Goal: Task Accomplishment & Management: Complete application form

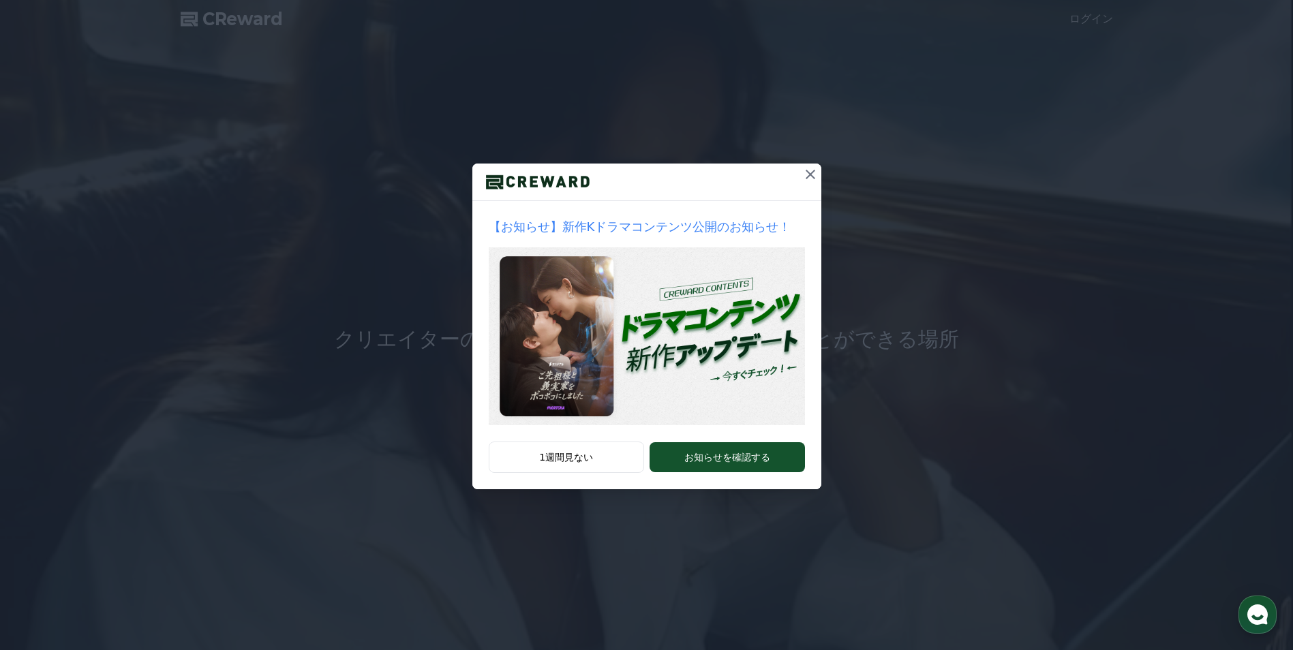
click at [810, 177] on icon at bounding box center [810, 174] width 16 height 16
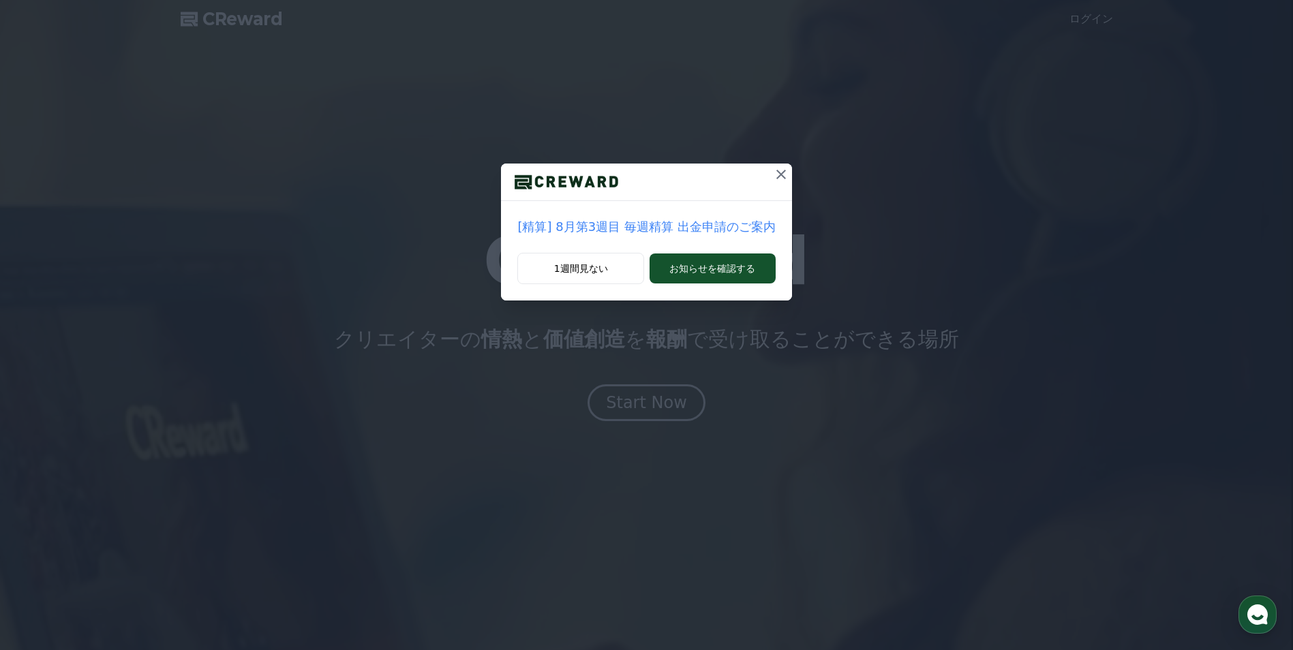
click at [776, 177] on icon at bounding box center [781, 174] width 16 height 16
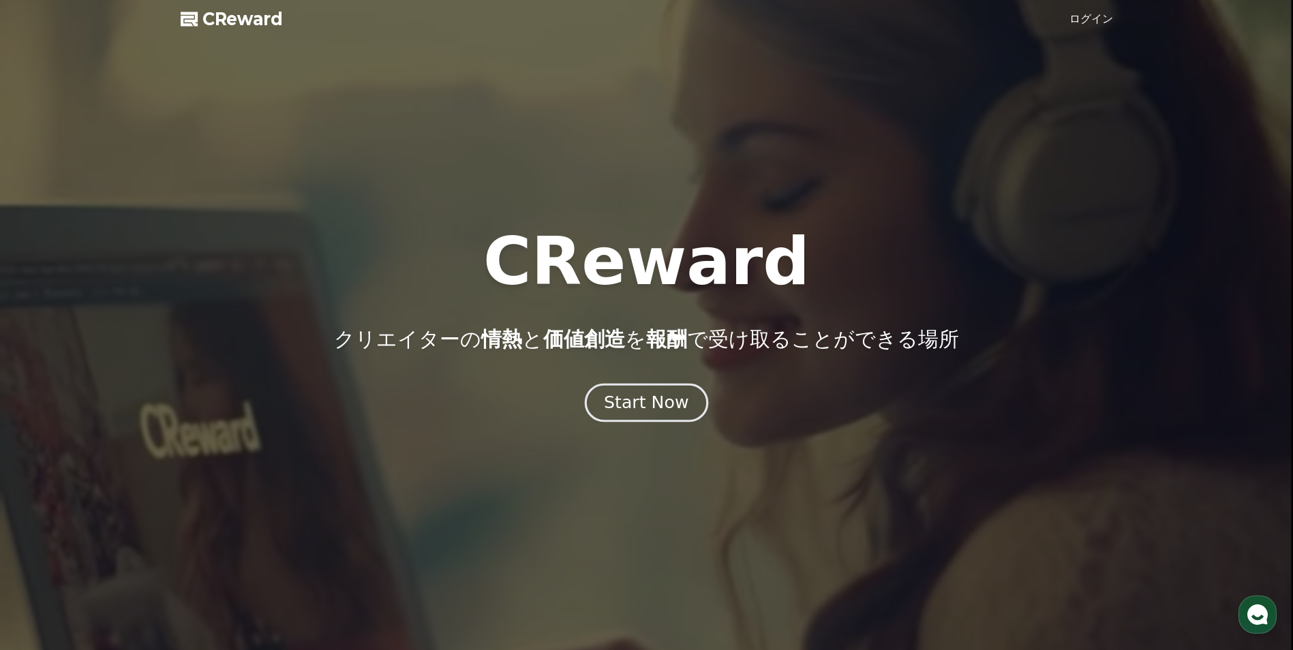
click at [652, 401] on div "Start Now" at bounding box center [646, 402] width 85 height 23
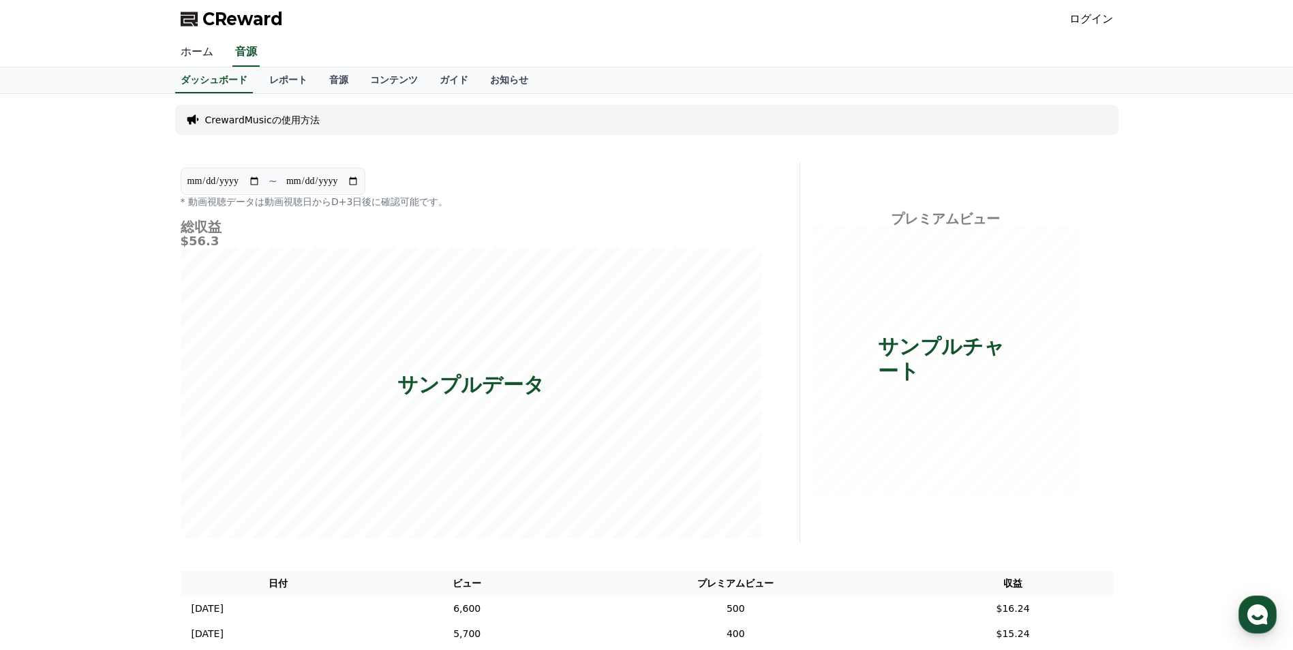
click at [187, 53] on link "ホーム" at bounding box center [197, 52] width 55 height 29
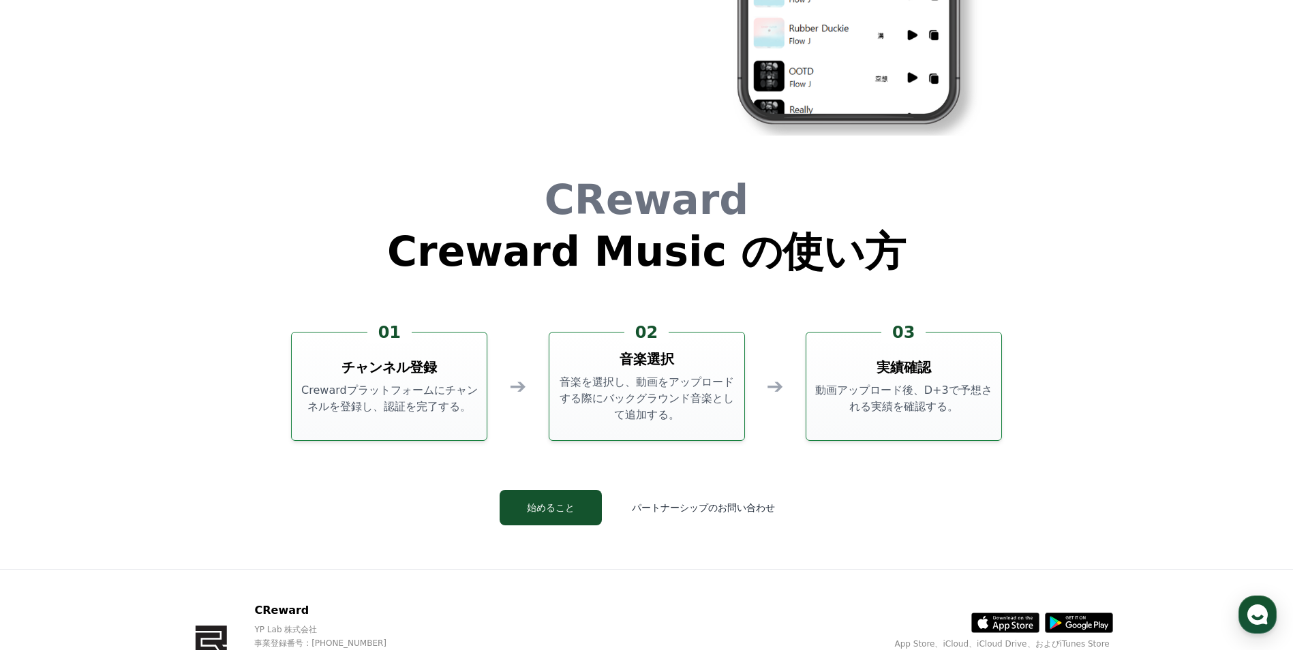
scroll to position [3693, 0]
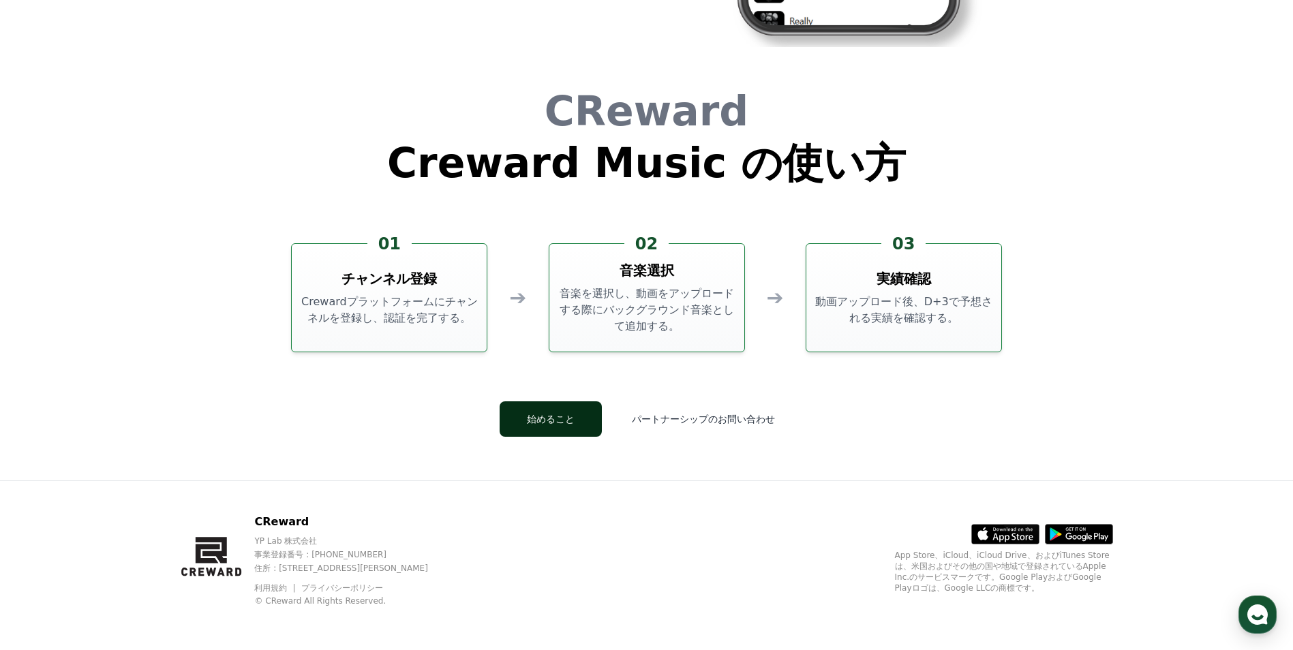
click at [539, 412] on button "始めること" at bounding box center [551, 418] width 102 height 35
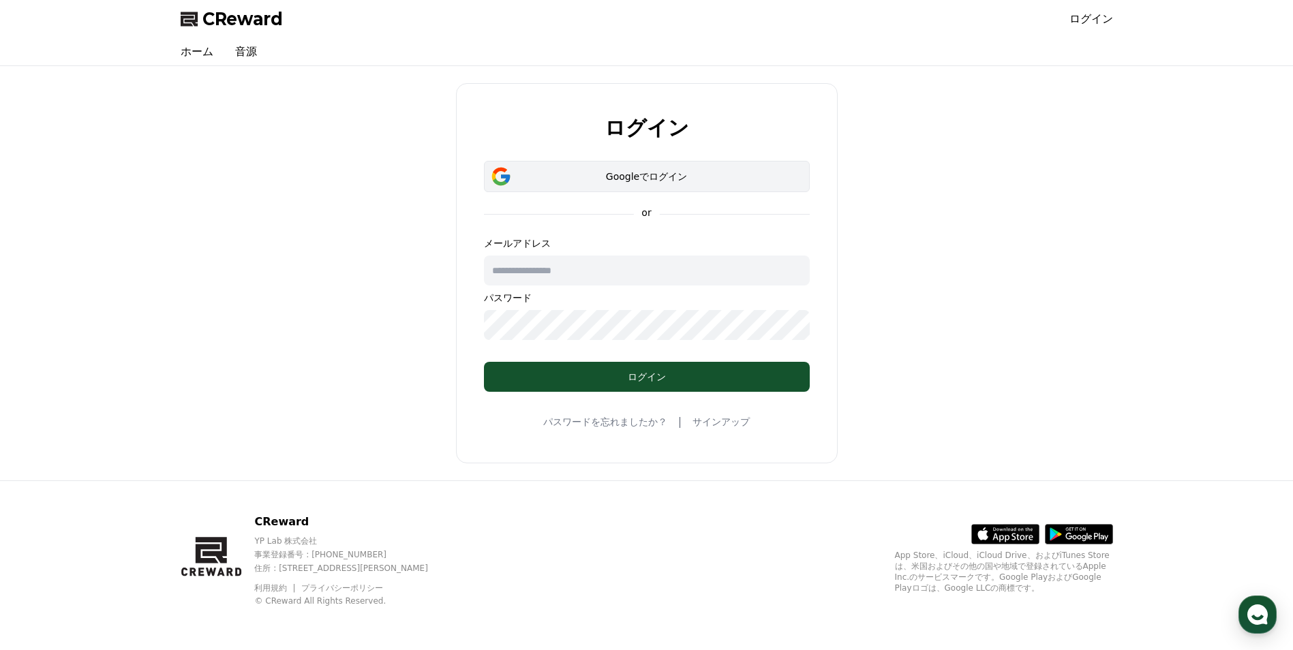
click at [579, 179] on div "Googleでログイン" at bounding box center [647, 177] width 286 height 14
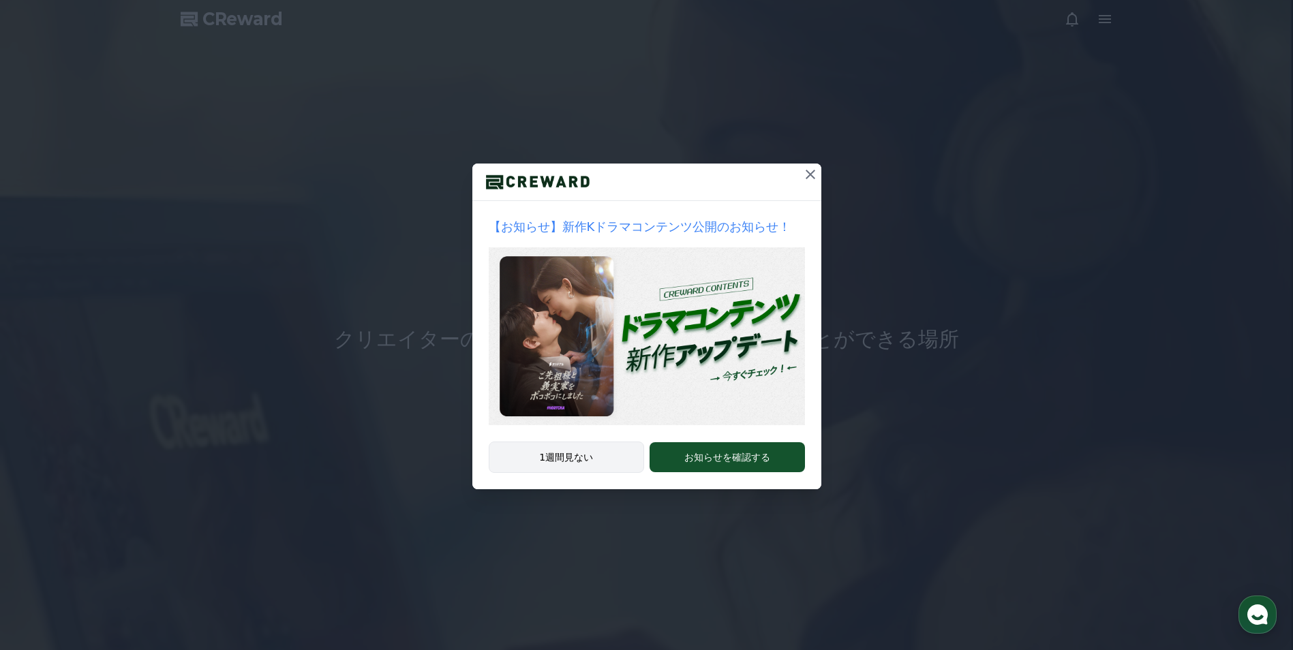
click at [596, 459] on button "1週間見ない" at bounding box center [567, 457] width 156 height 31
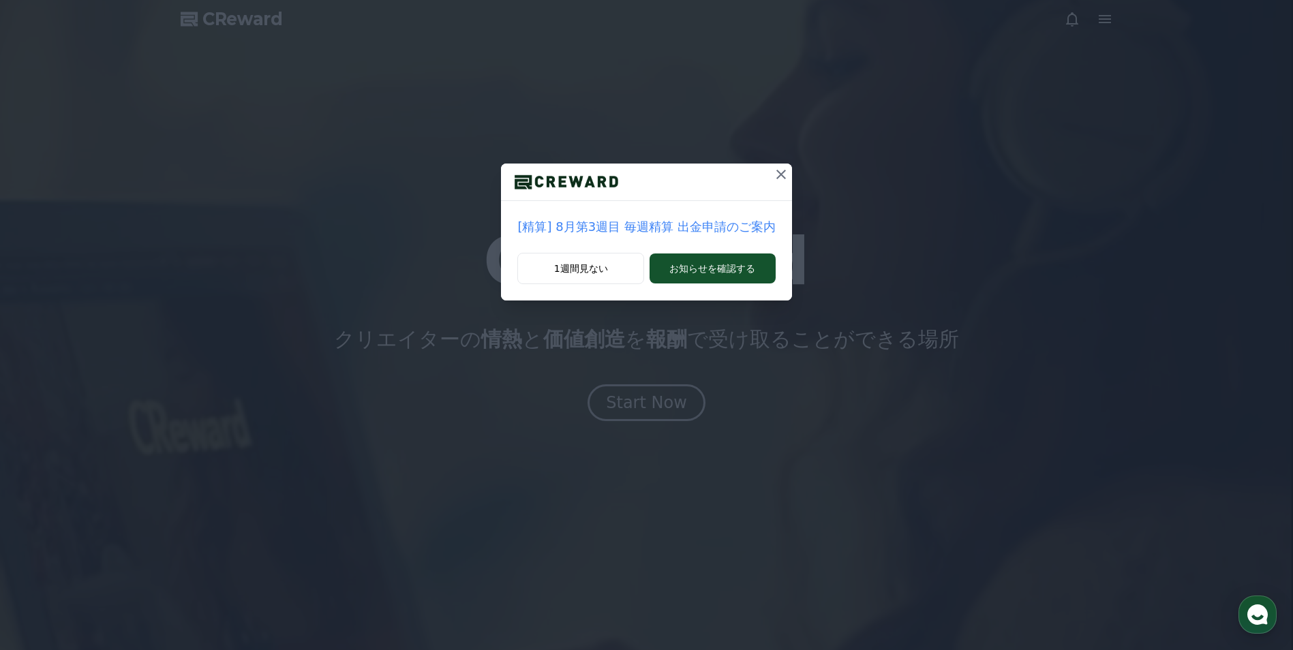
click at [776, 175] on icon at bounding box center [781, 175] width 10 height 10
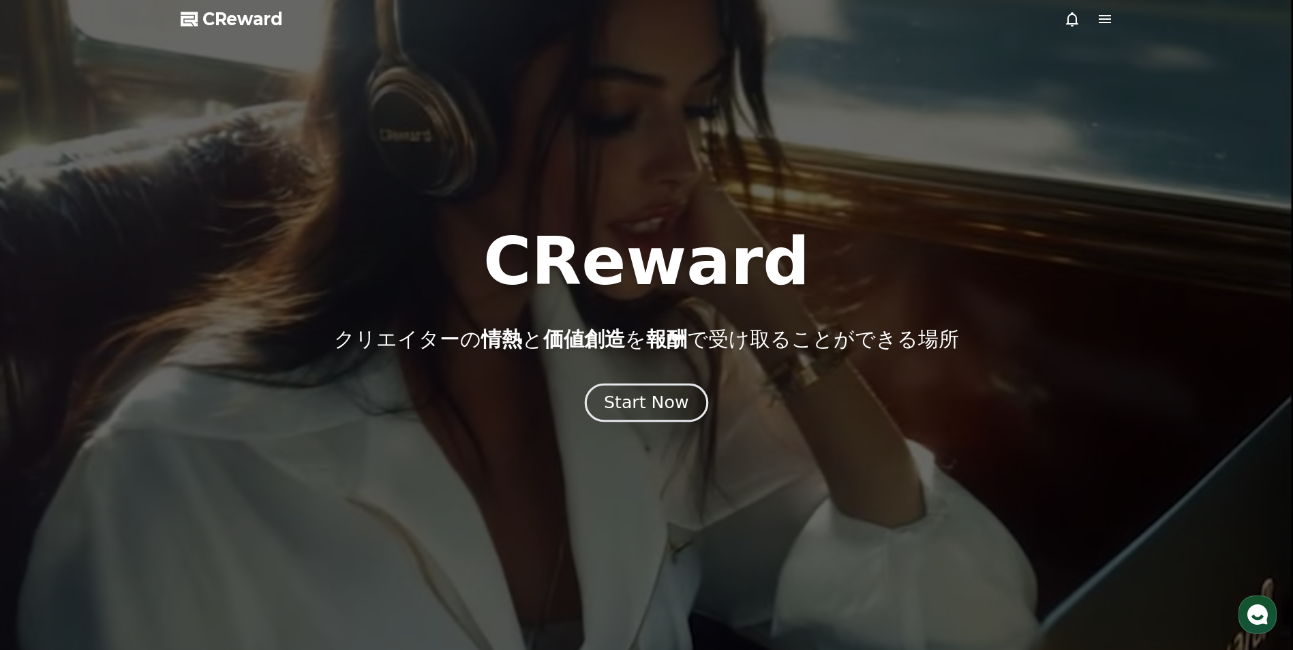
click at [650, 419] on button "Start Now" at bounding box center [646, 403] width 123 height 39
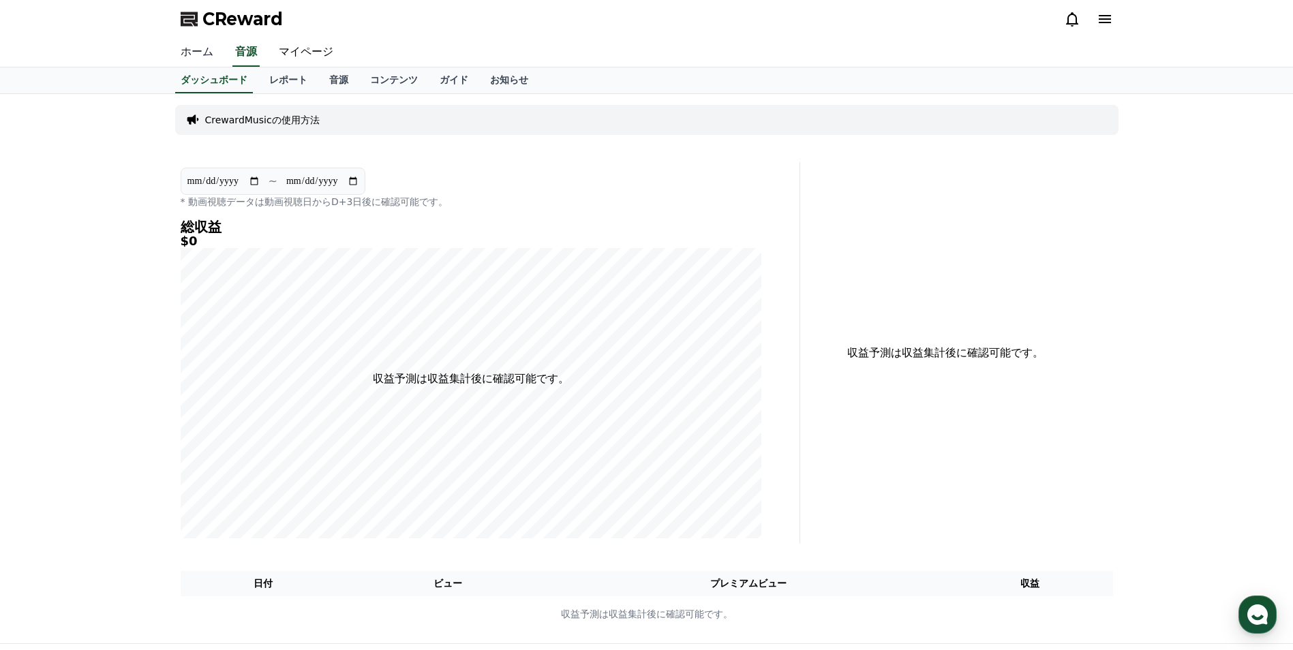
click at [192, 52] on link "ホーム" at bounding box center [197, 52] width 55 height 29
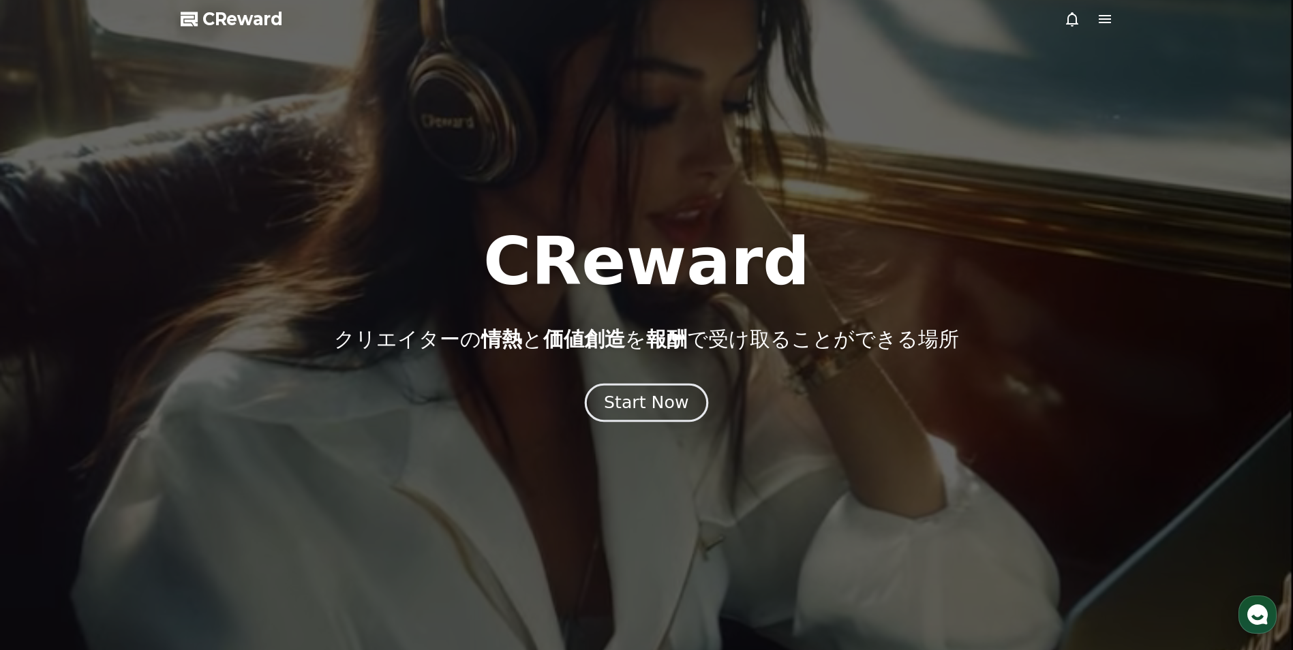
click at [628, 394] on div "Start Now" at bounding box center [646, 402] width 85 height 23
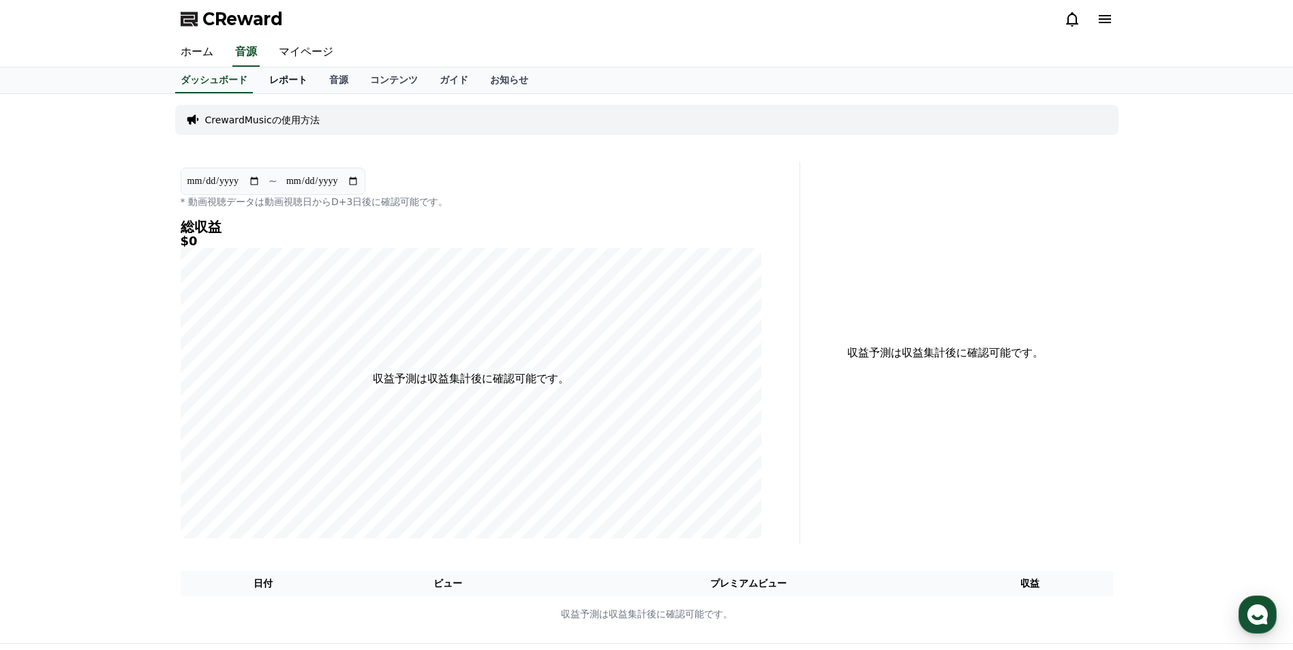
click at [264, 76] on link "レポート" at bounding box center [288, 80] width 60 height 26
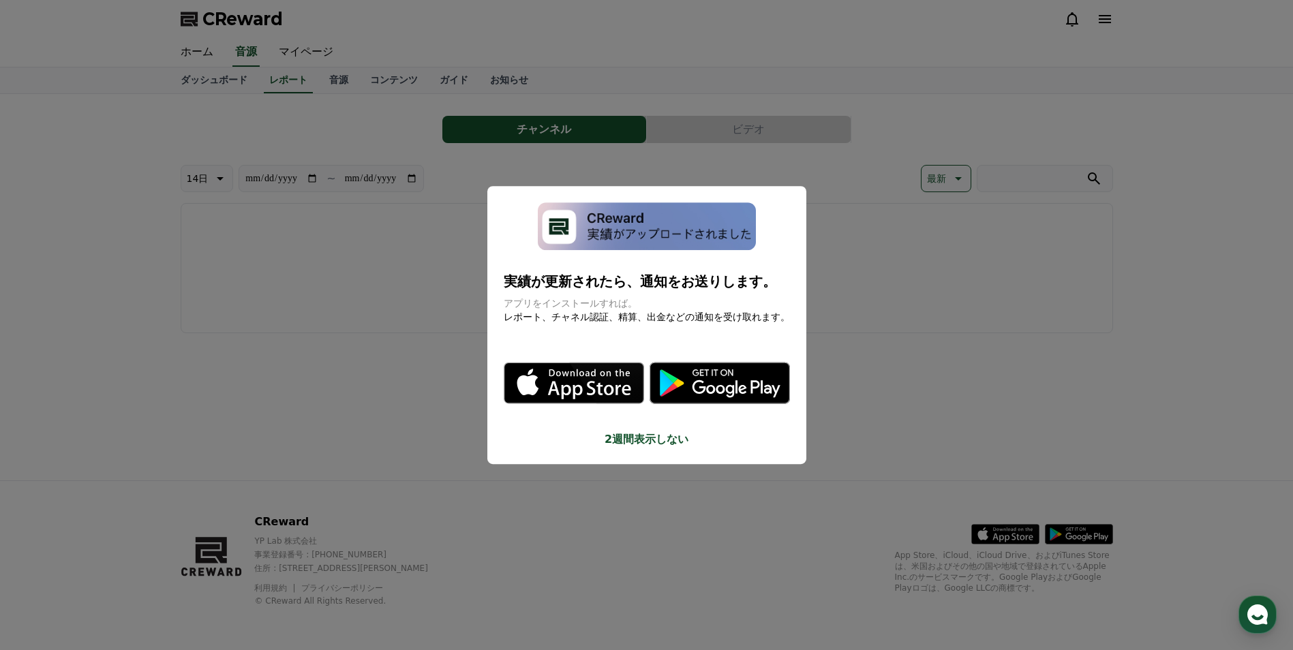
click at [643, 442] on button "2週間表示しない" at bounding box center [647, 439] width 286 height 16
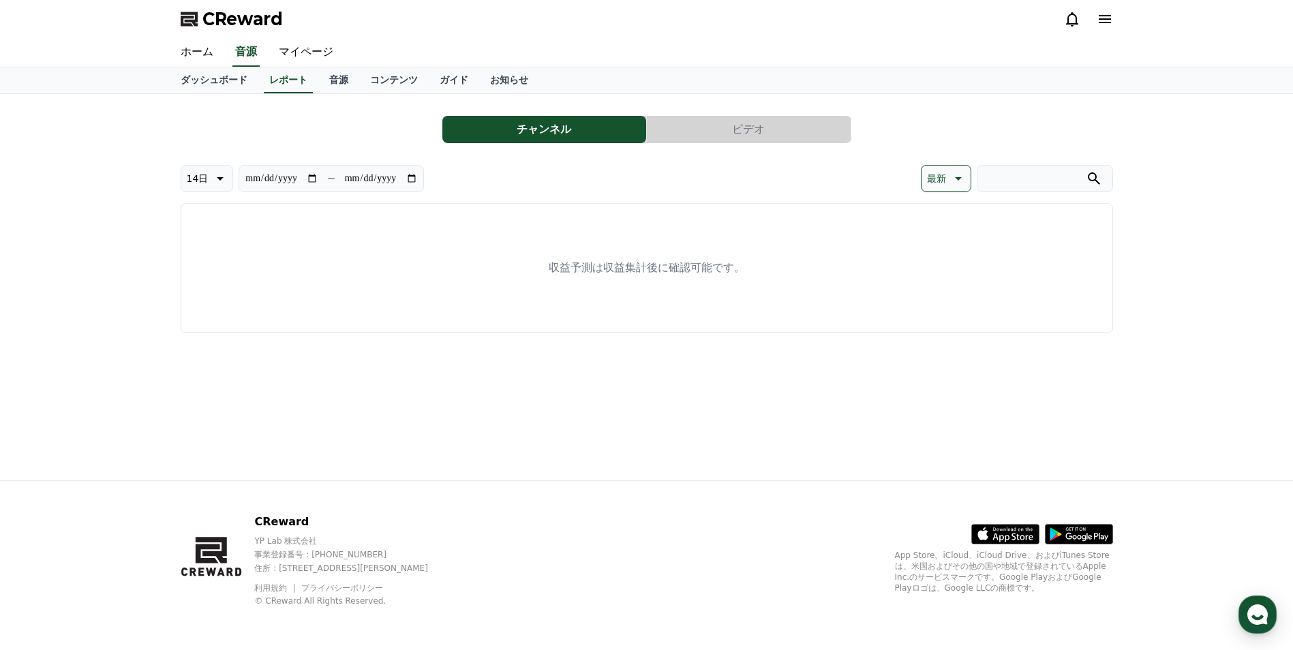
click at [663, 134] on button "ビデオ" at bounding box center [749, 129] width 204 height 27
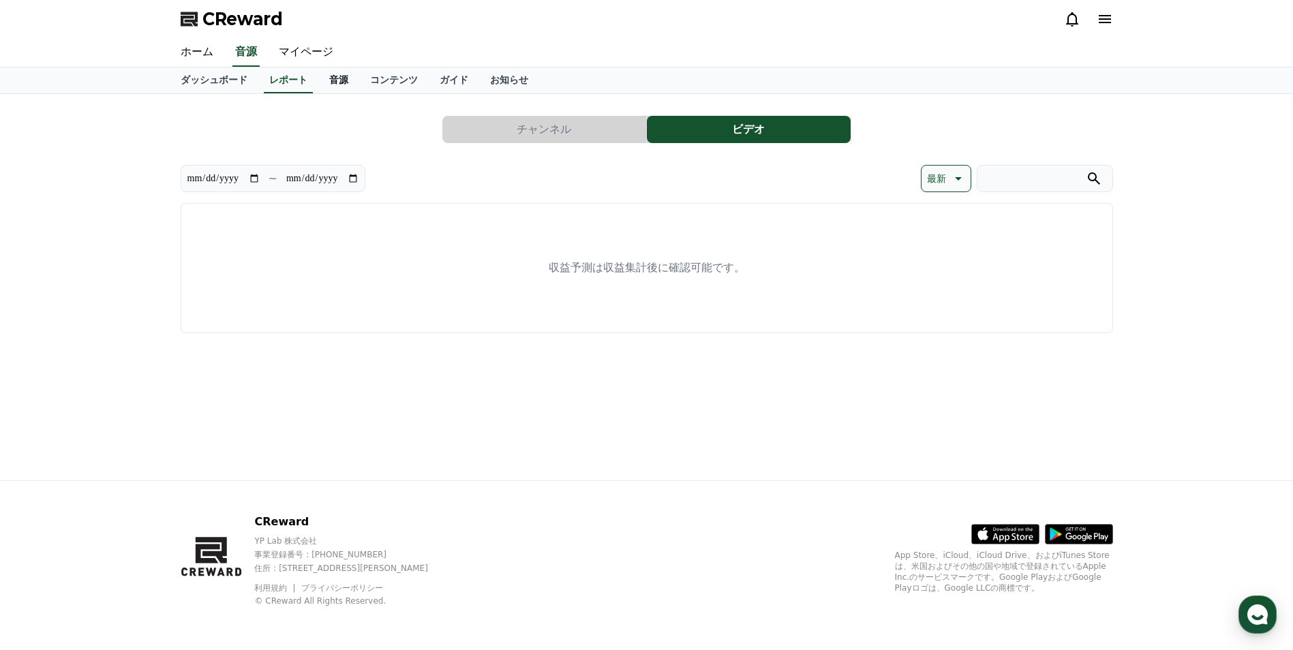
click at [318, 89] on link "音源" at bounding box center [338, 80] width 41 height 26
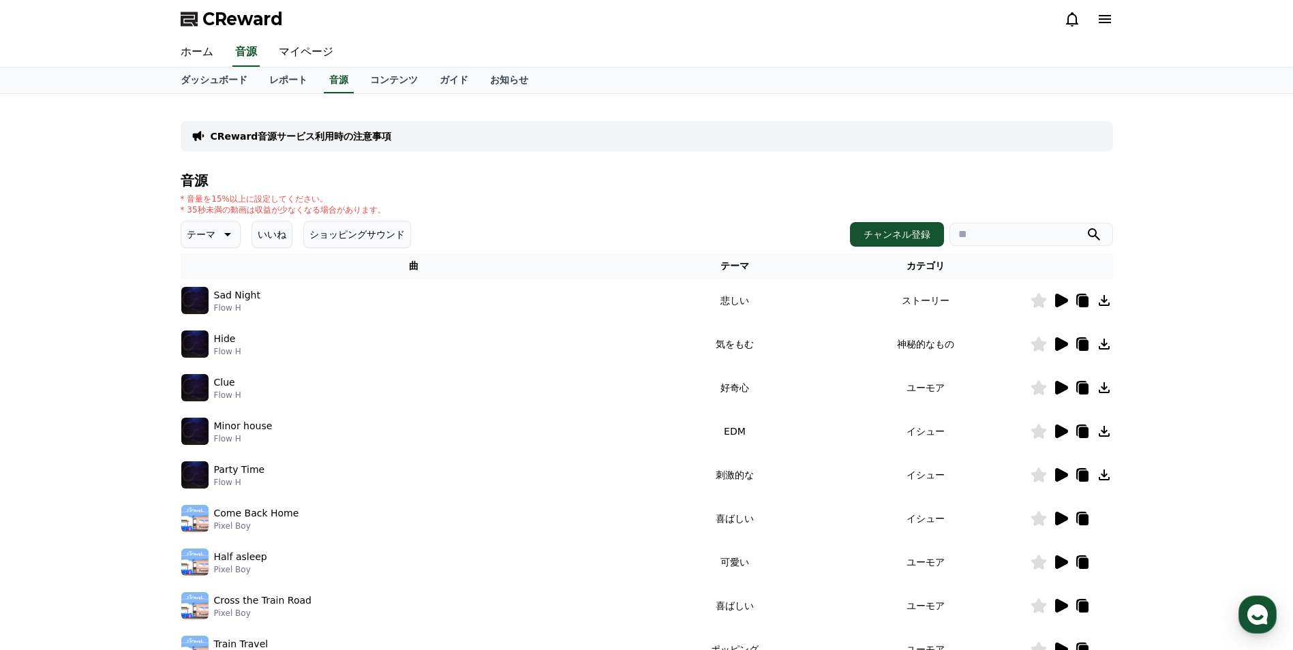
scroll to position [68, 0]
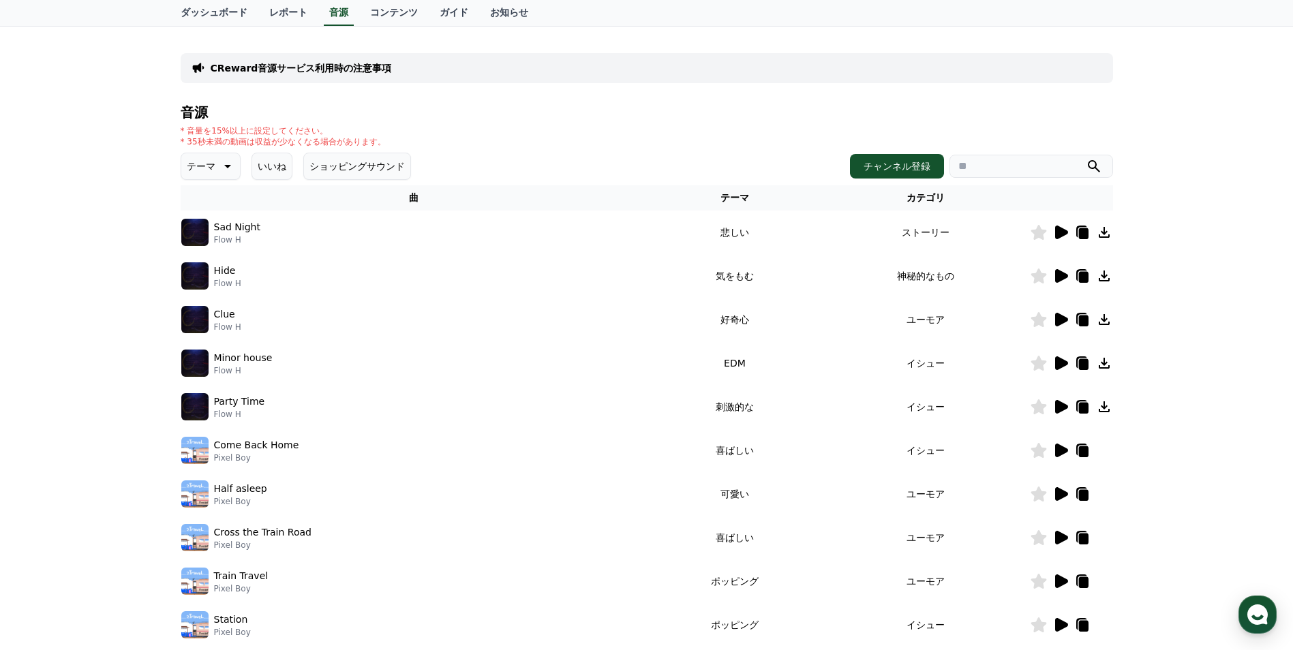
click at [1062, 235] on icon at bounding box center [1061, 233] width 13 height 14
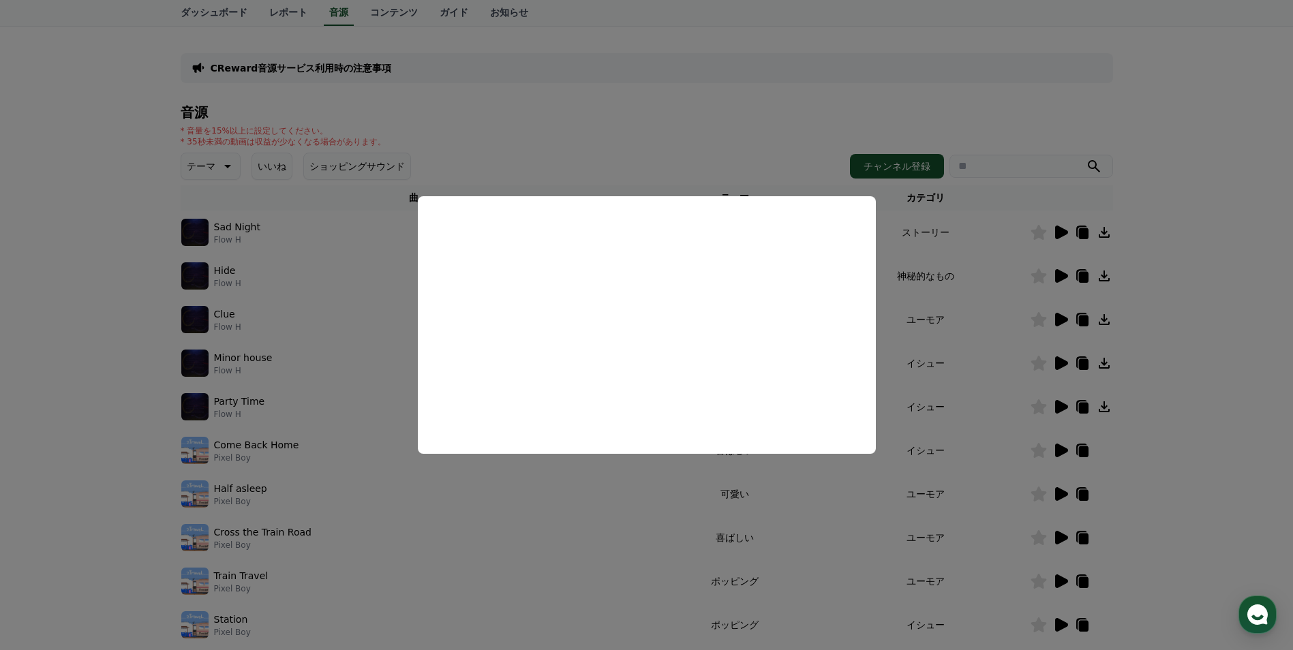
click at [932, 104] on button "close modal" at bounding box center [646, 325] width 1293 height 650
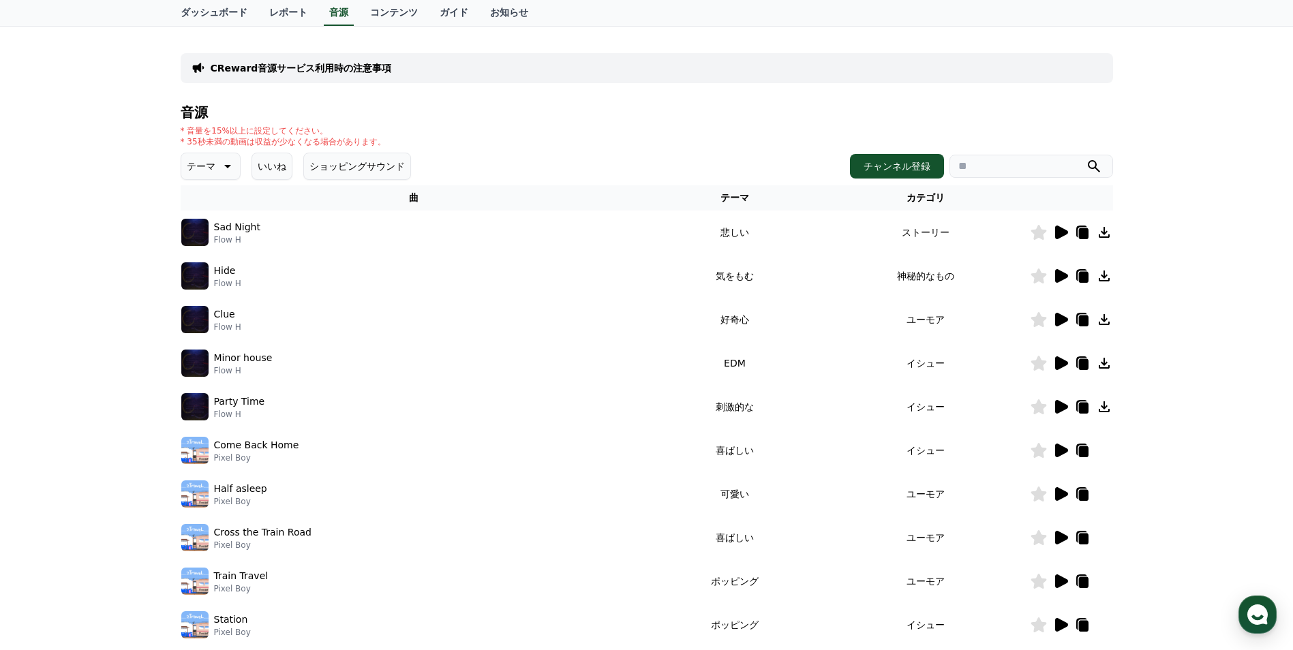
click at [1056, 277] on icon at bounding box center [1061, 276] width 13 height 14
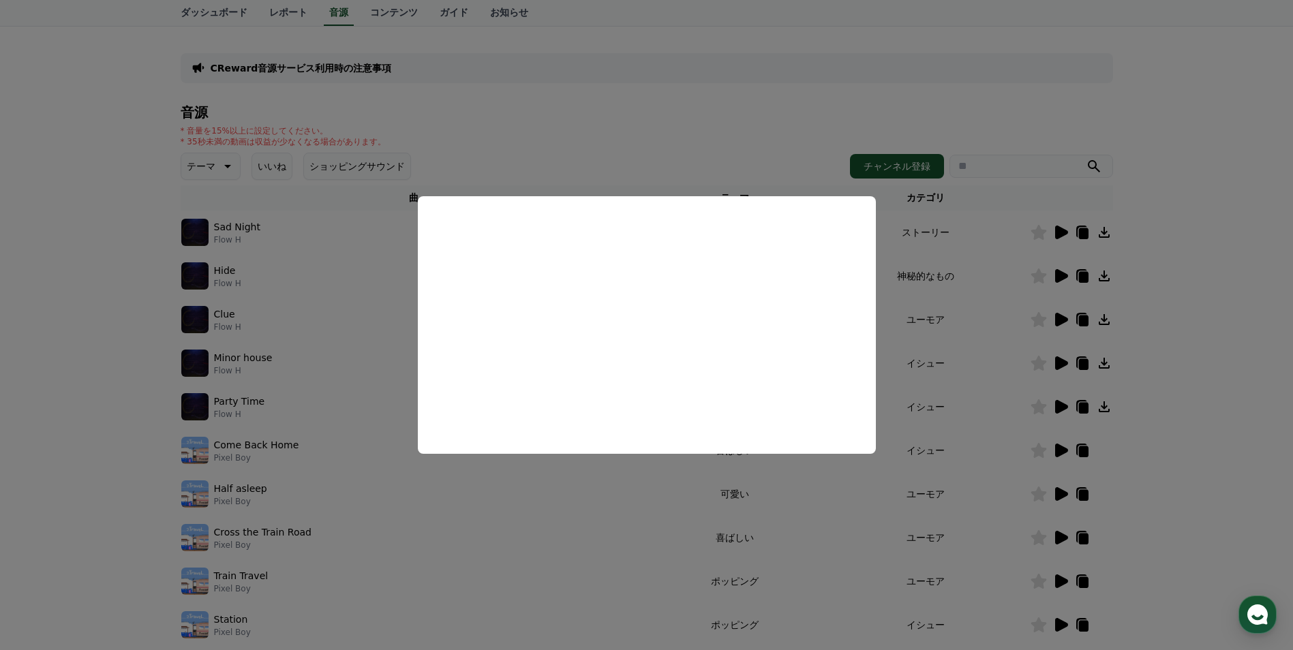
click at [870, 78] on button "close modal" at bounding box center [646, 325] width 1293 height 650
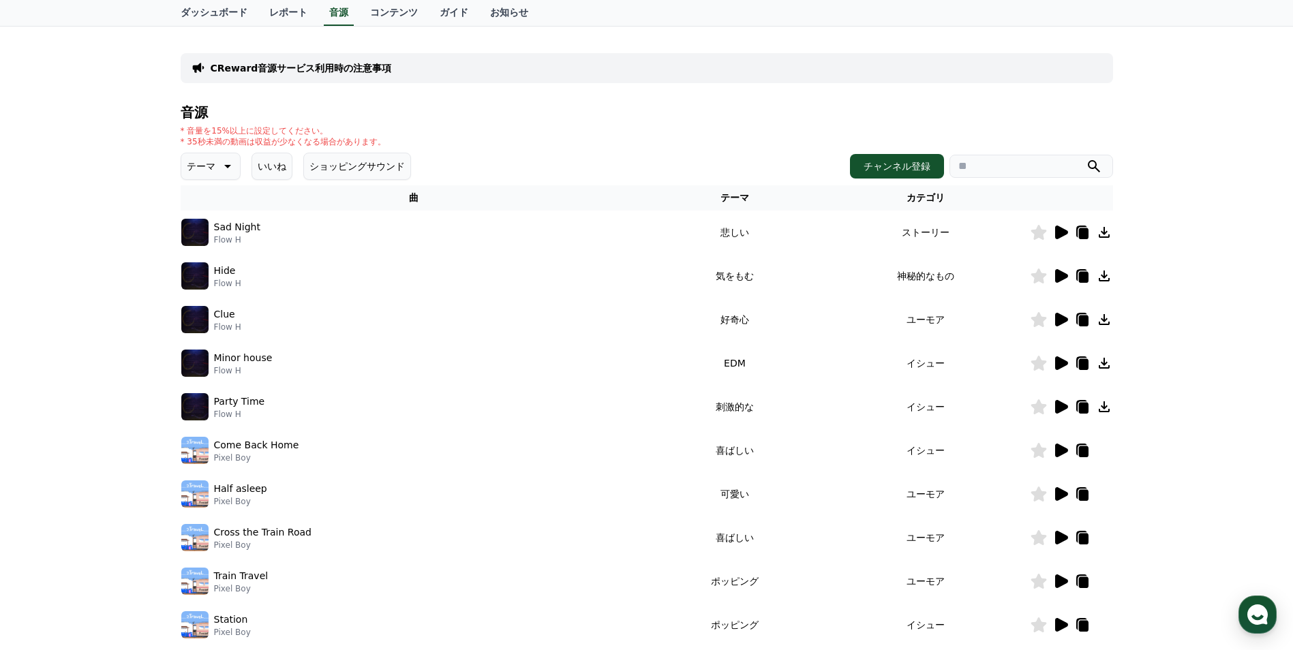
click at [1060, 319] on icon at bounding box center [1061, 320] width 13 height 14
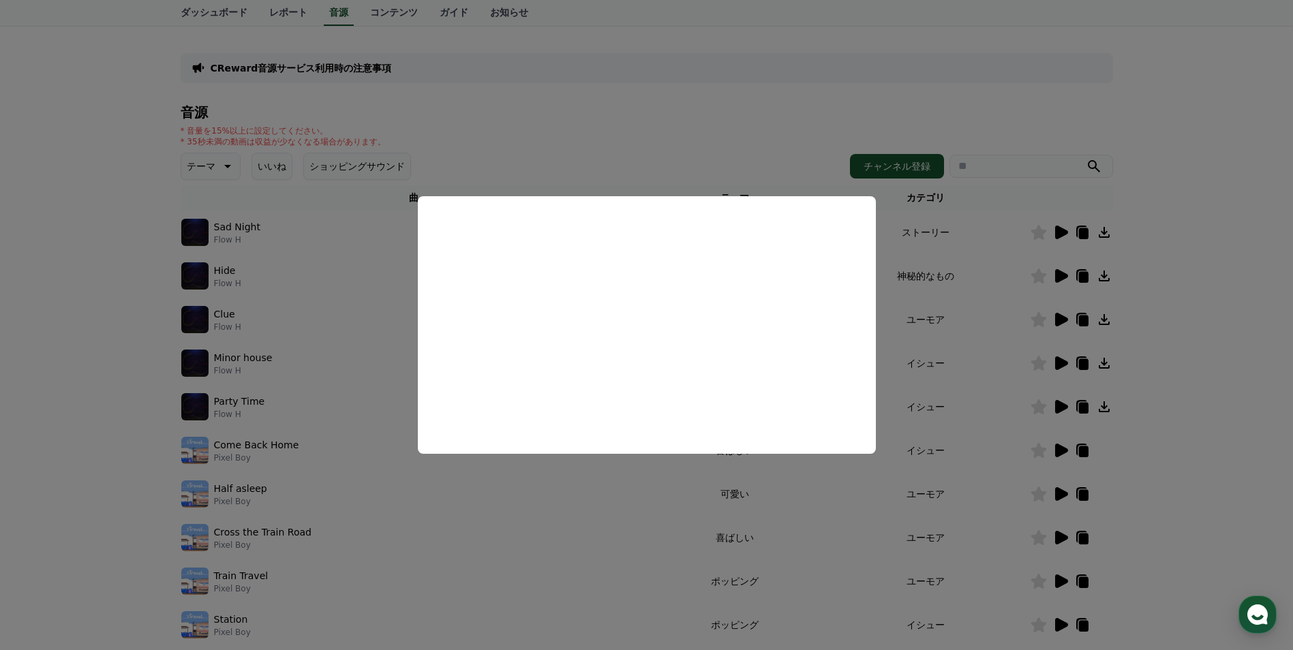
click at [800, 129] on button "close modal" at bounding box center [646, 325] width 1293 height 650
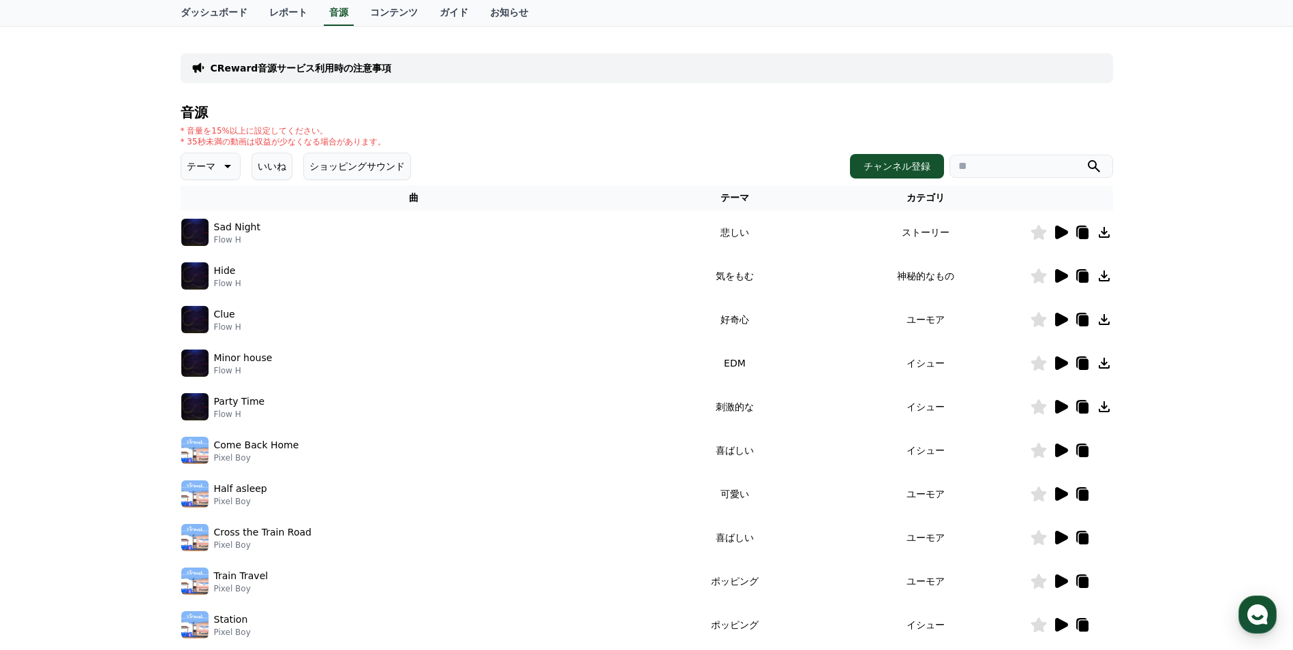
click at [1057, 367] on icon at bounding box center [1061, 363] width 13 height 14
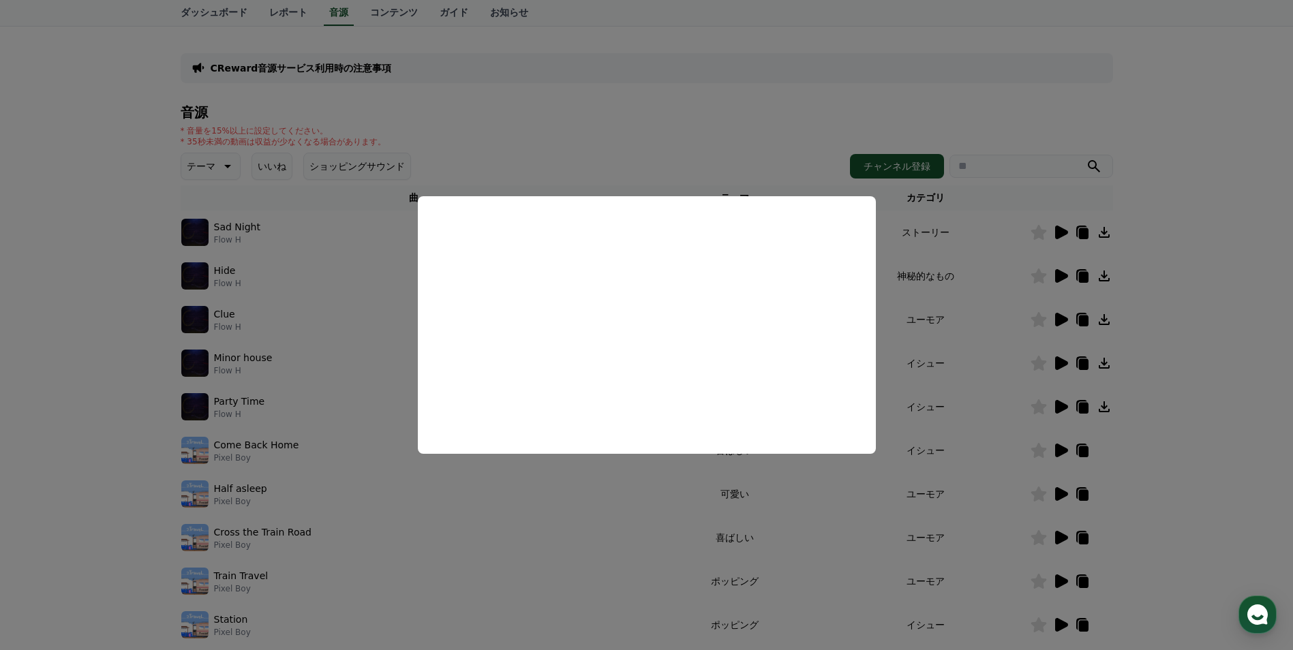
click at [750, 130] on button "close modal" at bounding box center [646, 325] width 1293 height 650
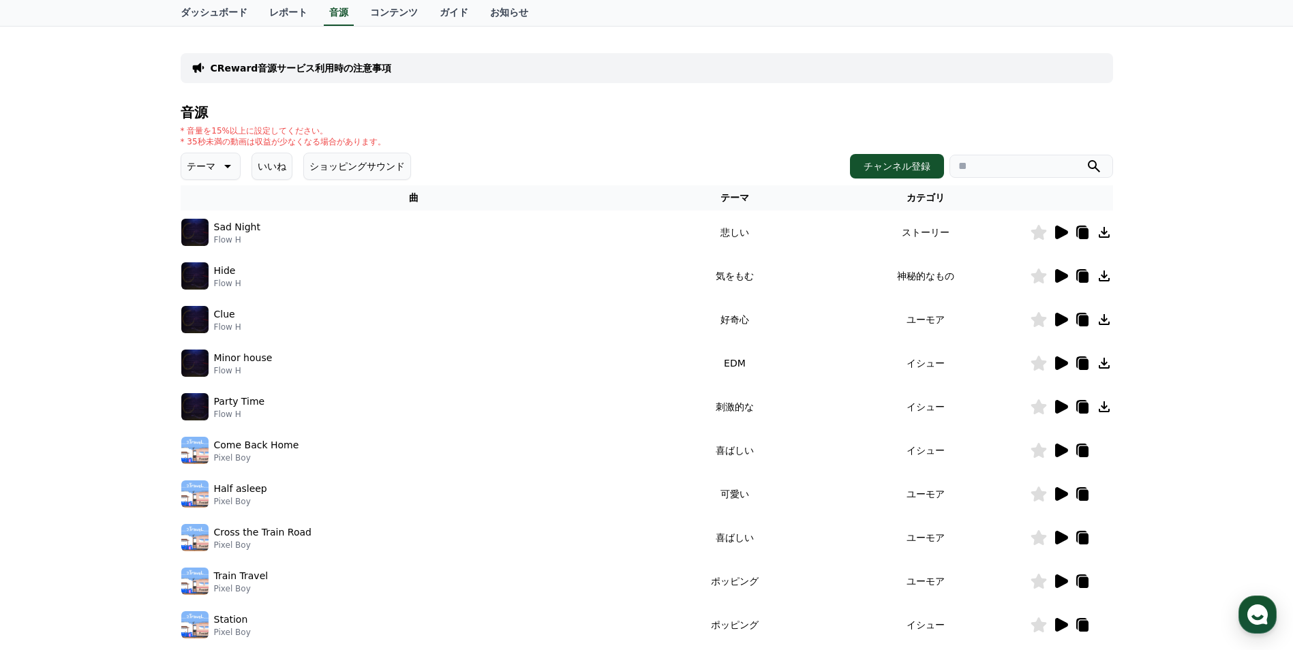
click at [1055, 406] on icon at bounding box center [1061, 407] width 13 height 14
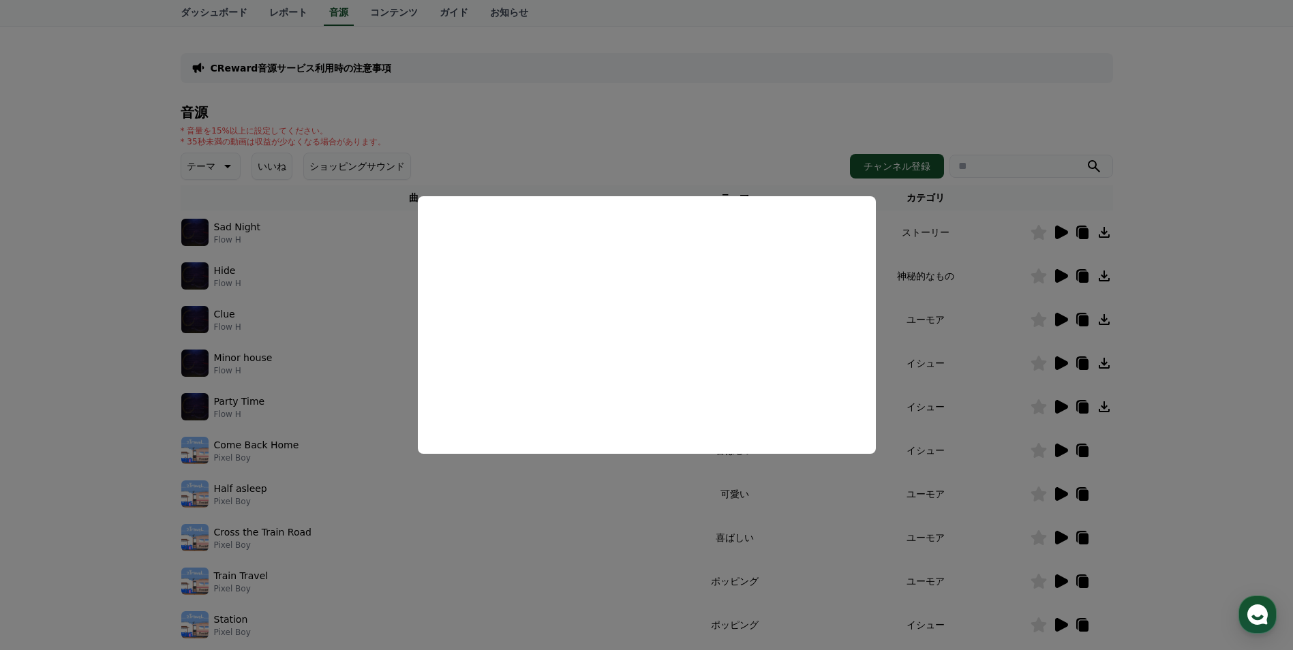
click at [780, 108] on button "close modal" at bounding box center [646, 325] width 1293 height 650
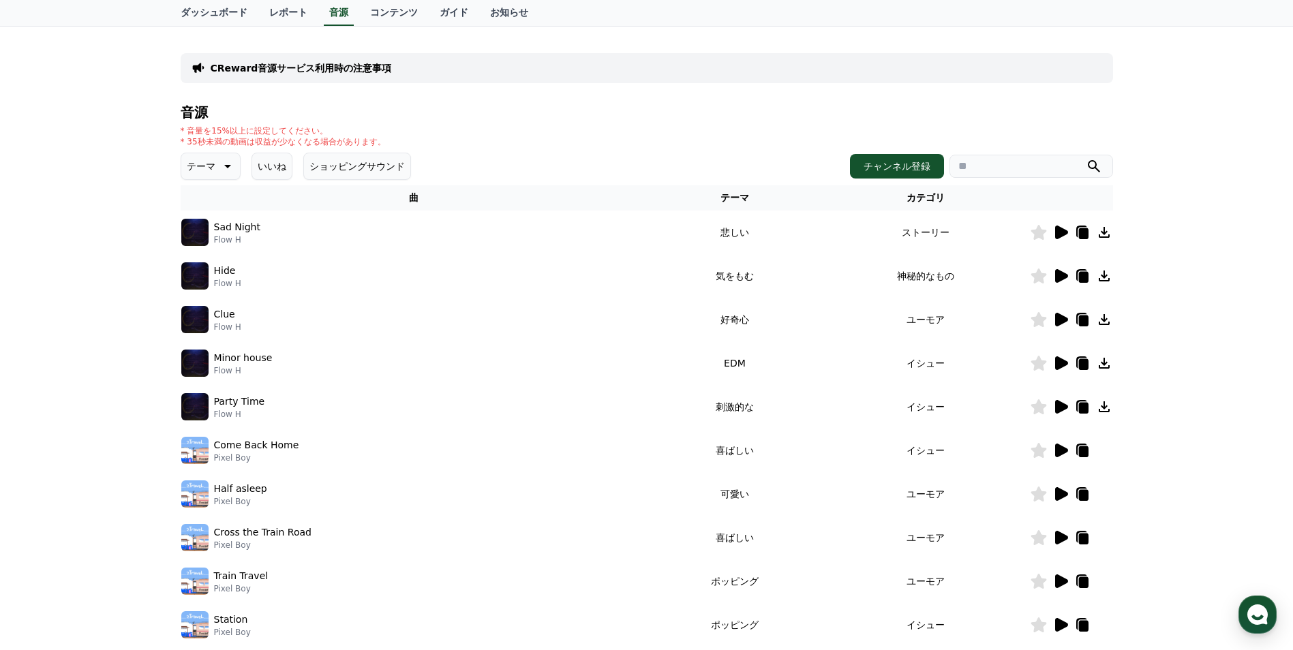
click at [1063, 453] on icon at bounding box center [1061, 451] width 13 height 14
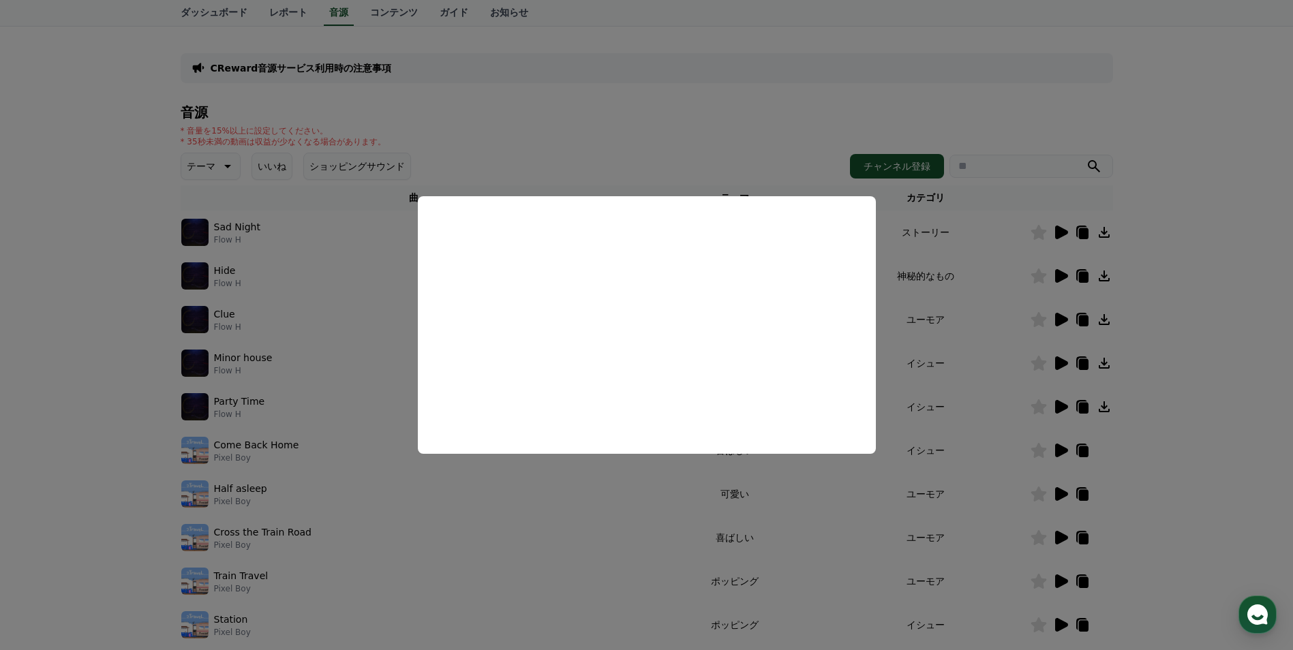
click at [746, 103] on button "close modal" at bounding box center [646, 325] width 1293 height 650
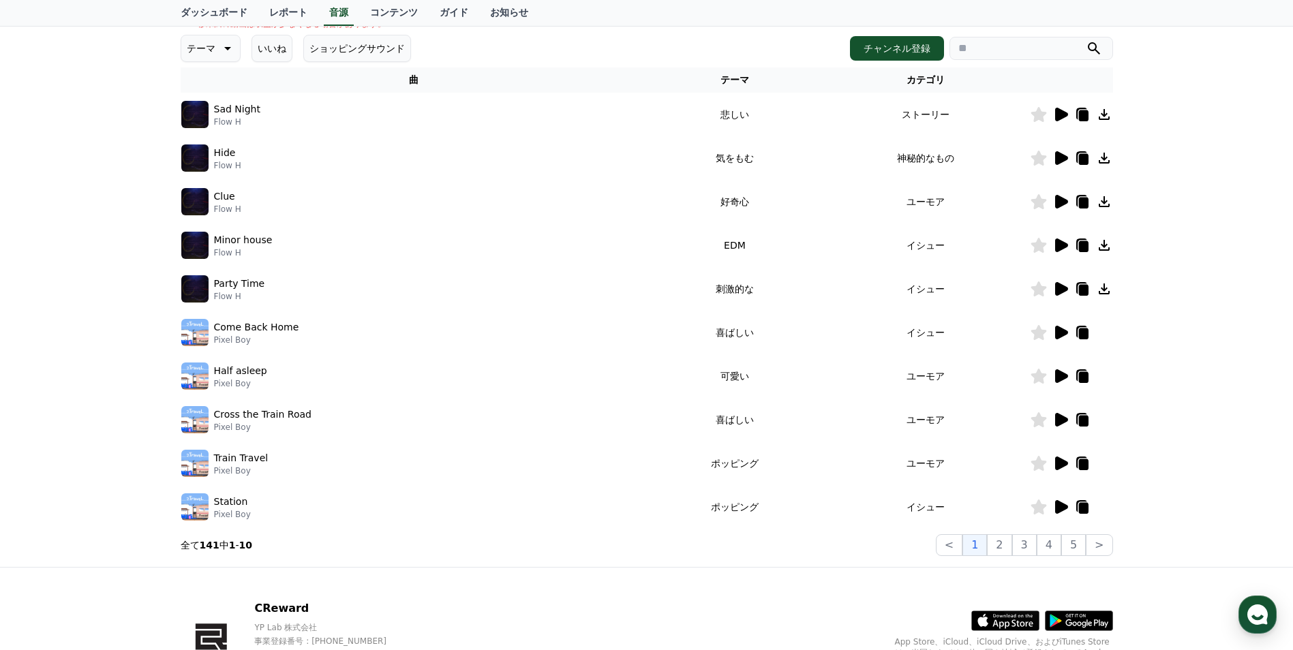
scroll to position [273, 0]
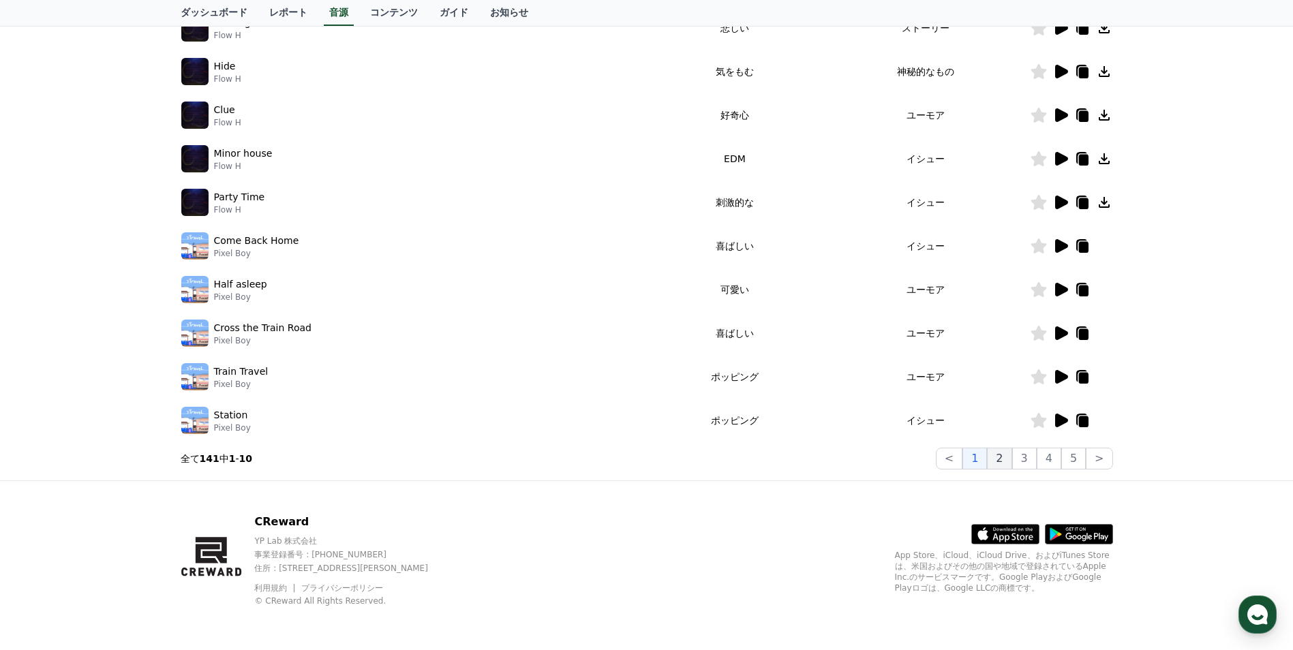
click at [1003, 462] on button "2" at bounding box center [999, 459] width 25 height 22
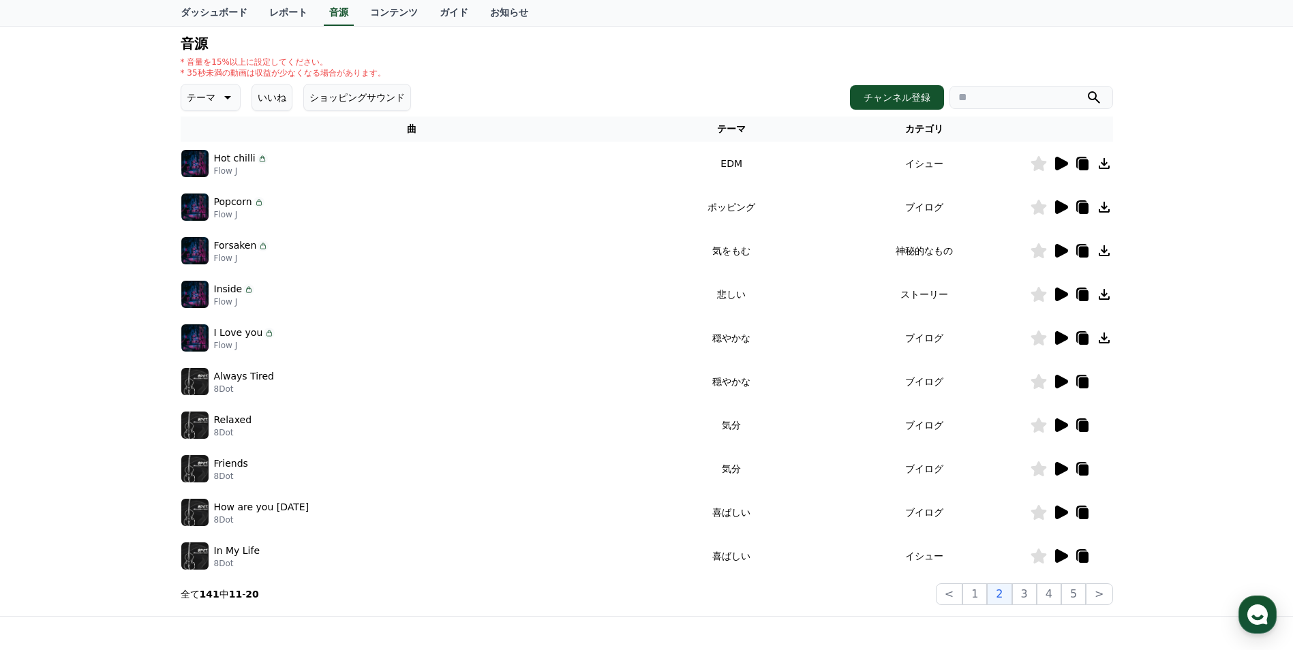
scroll to position [136, 0]
click at [1059, 162] on icon at bounding box center [1061, 164] width 13 height 14
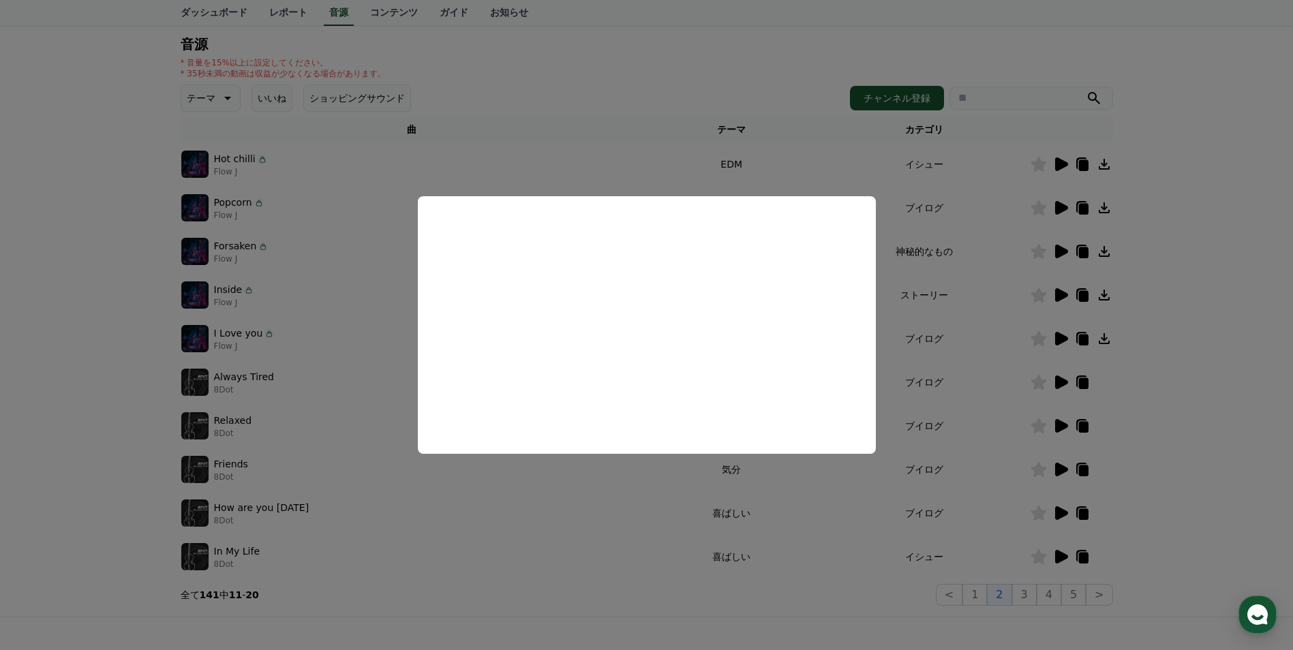
click at [718, 73] on button "close modal" at bounding box center [646, 325] width 1293 height 650
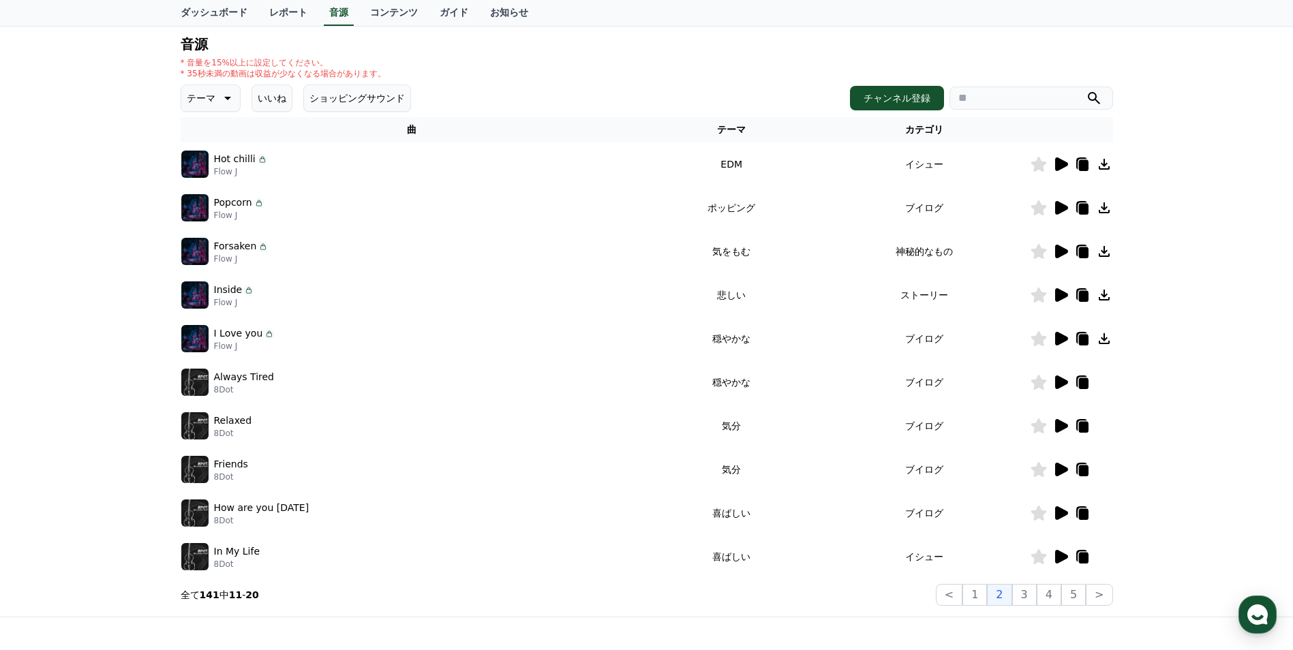
click at [1061, 471] on icon at bounding box center [1061, 470] width 13 height 14
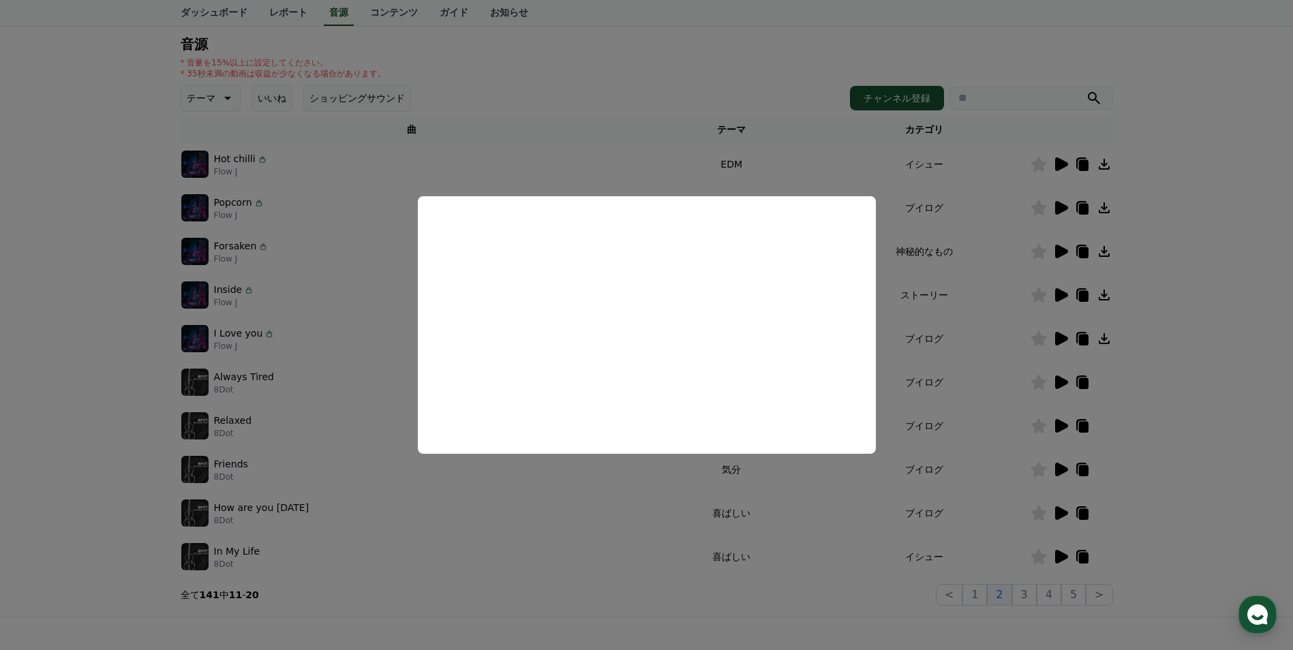
click at [643, 43] on button "close modal" at bounding box center [646, 325] width 1293 height 650
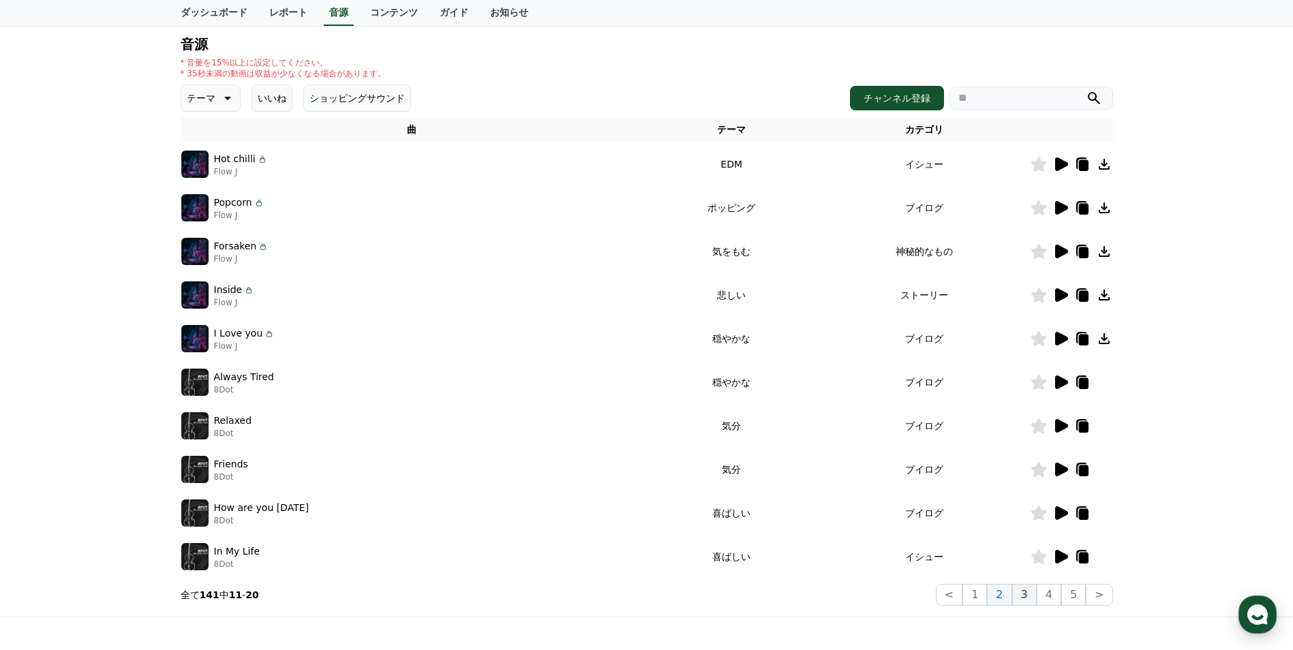
click at [1025, 596] on button "3" at bounding box center [1024, 595] width 25 height 22
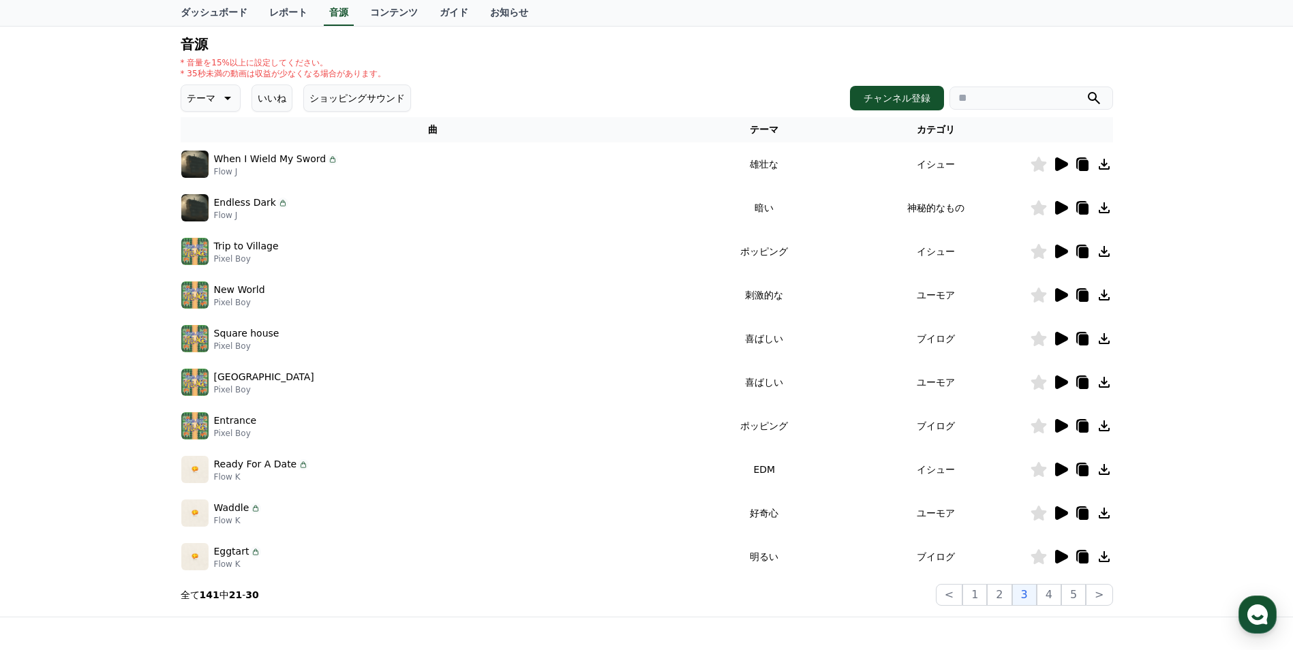
click at [1061, 299] on icon at bounding box center [1061, 295] width 13 height 14
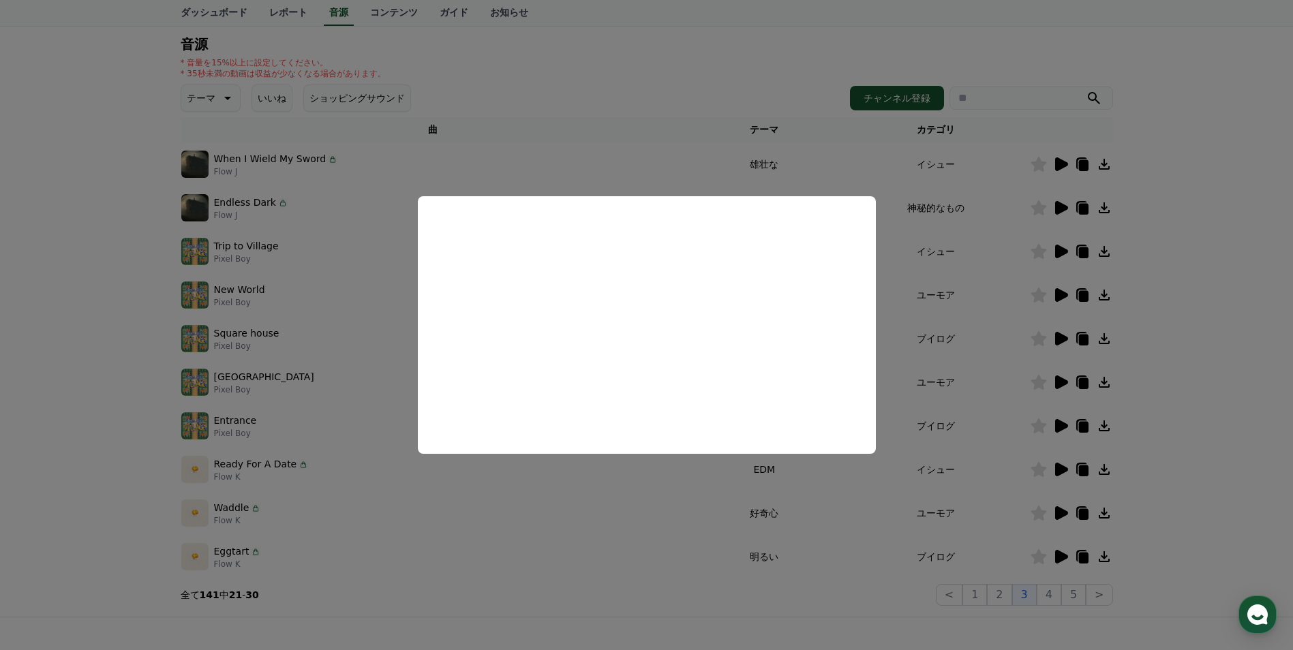
click at [736, 87] on button "close modal" at bounding box center [646, 325] width 1293 height 650
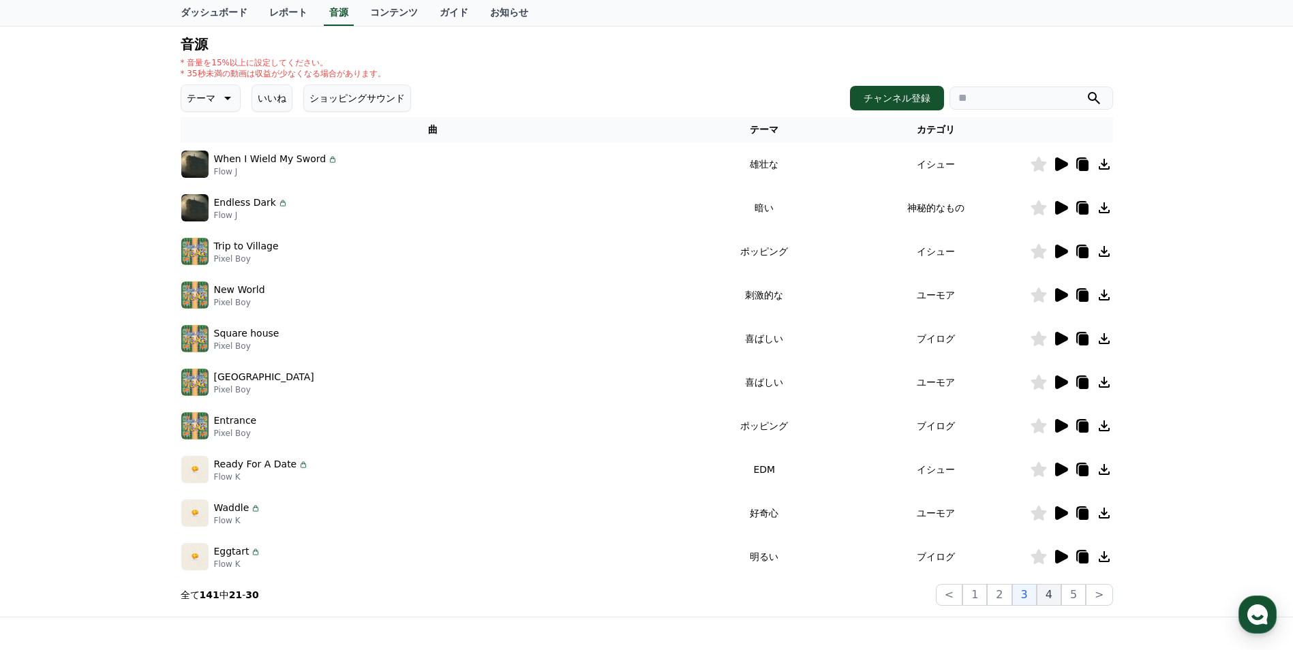
click at [1059, 600] on button "4" at bounding box center [1049, 595] width 25 height 22
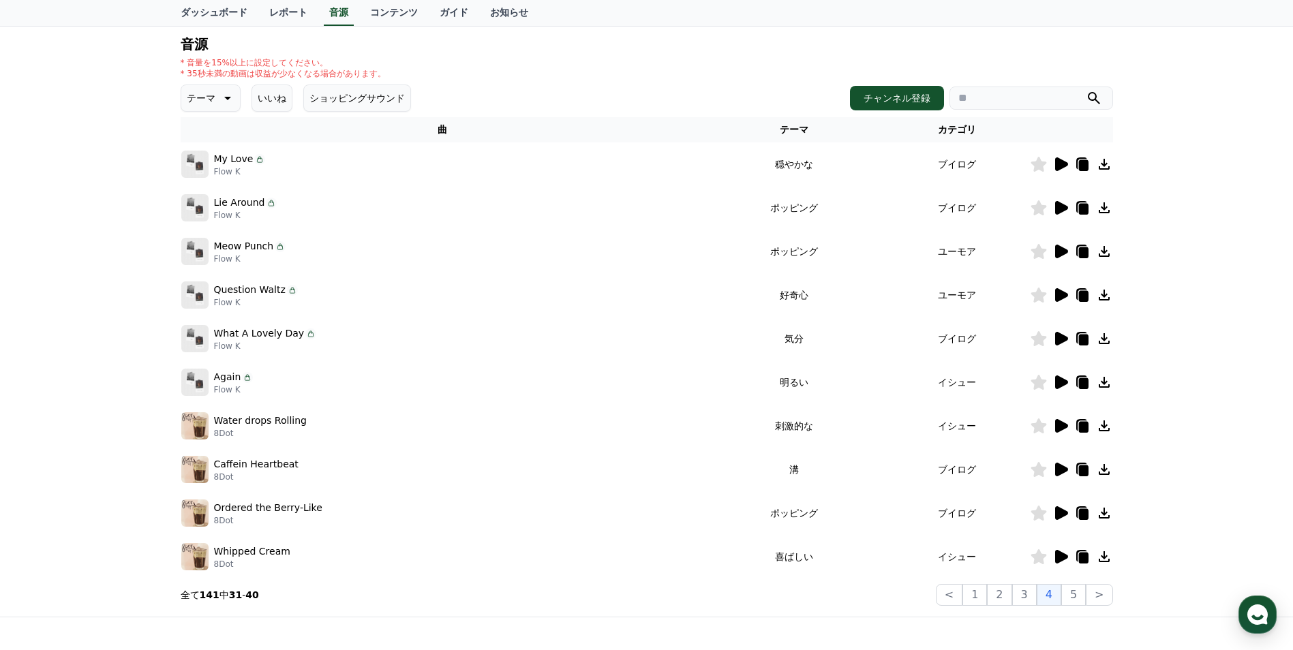
click at [1060, 556] on icon at bounding box center [1061, 557] width 13 height 14
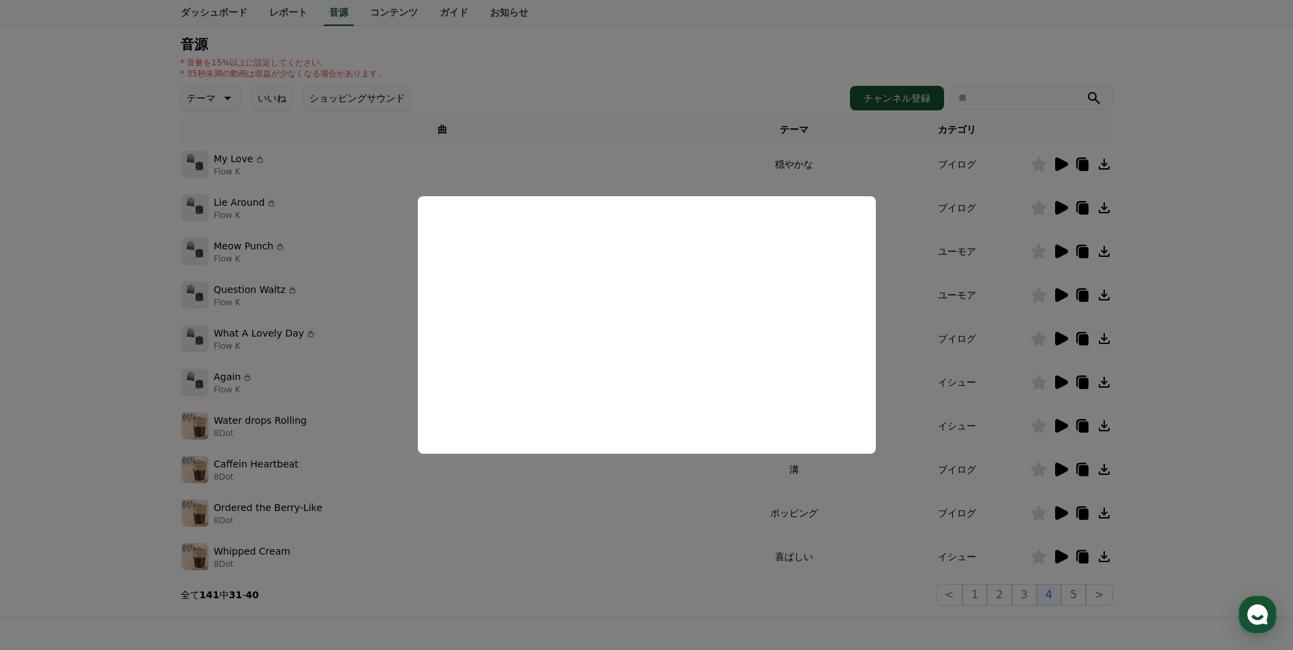
click at [684, 73] on button "close modal" at bounding box center [646, 325] width 1293 height 650
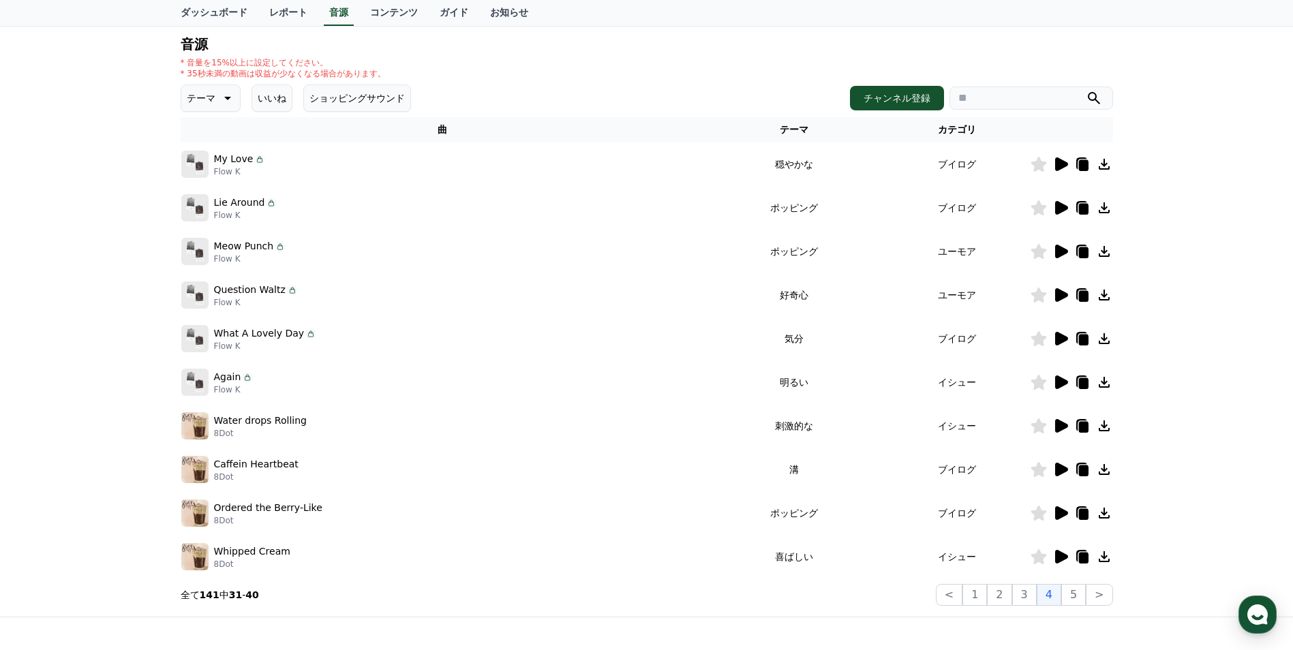
click at [1062, 301] on icon at bounding box center [1060, 295] width 16 height 16
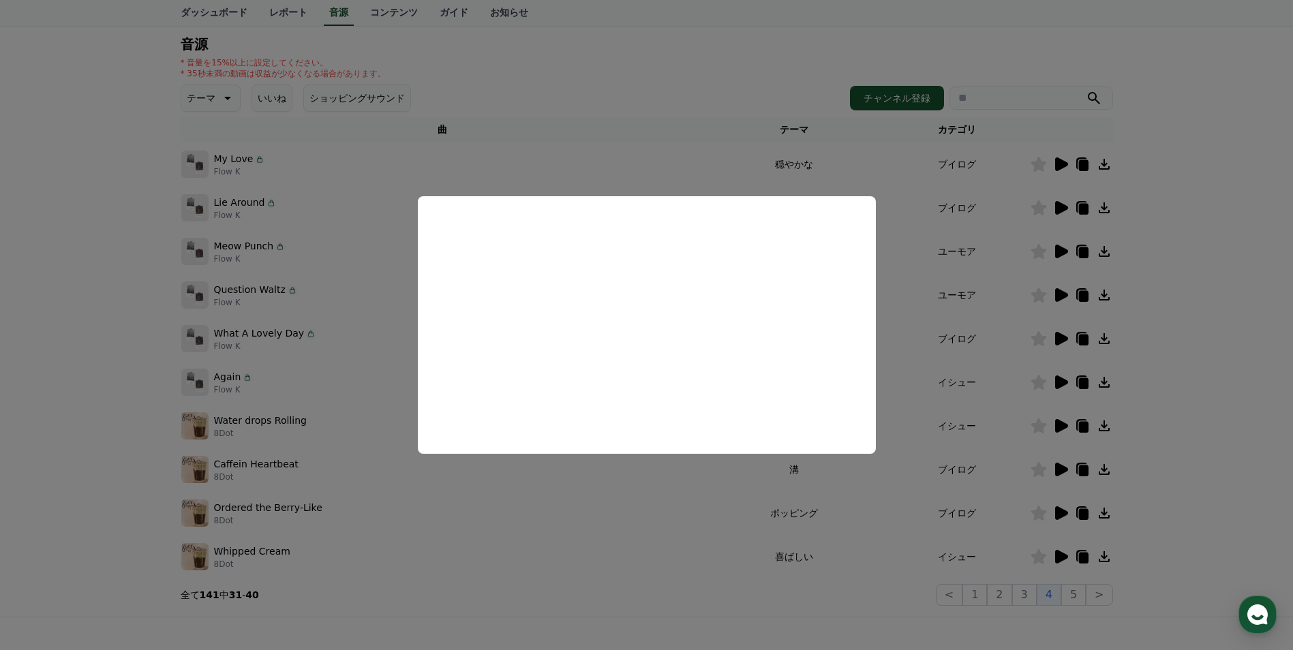
click at [759, 67] on button "close modal" at bounding box center [646, 325] width 1293 height 650
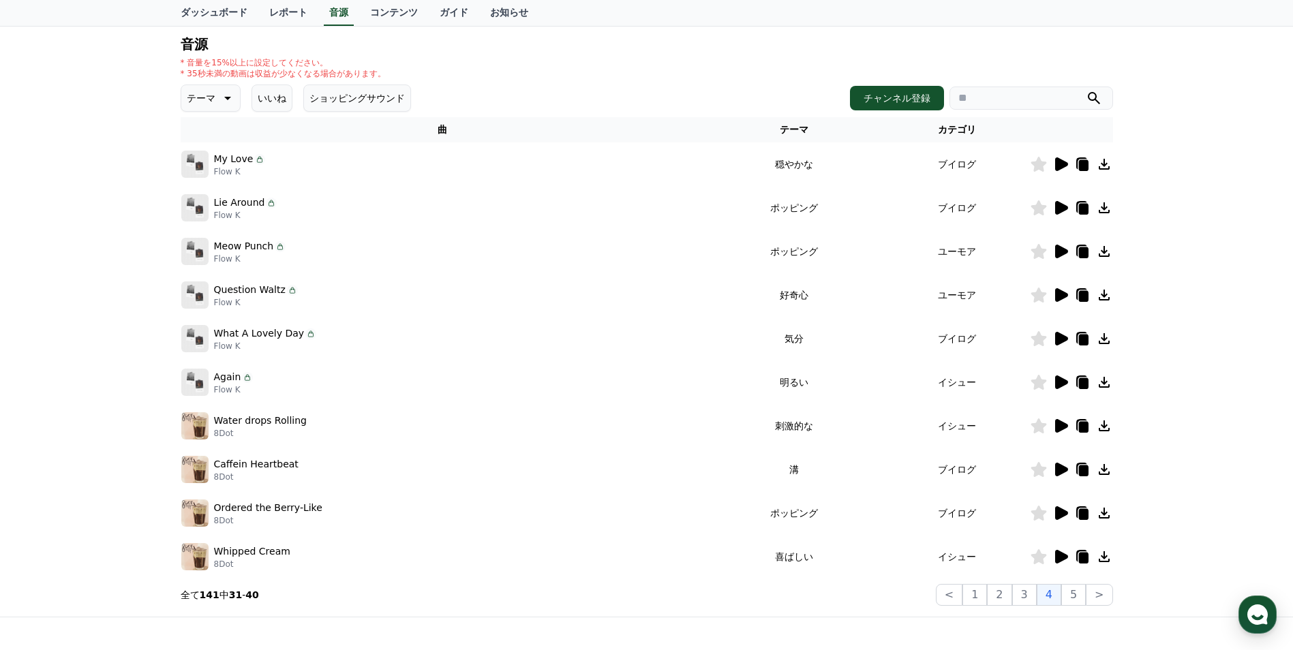
click at [1056, 250] on icon at bounding box center [1061, 252] width 13 height 14
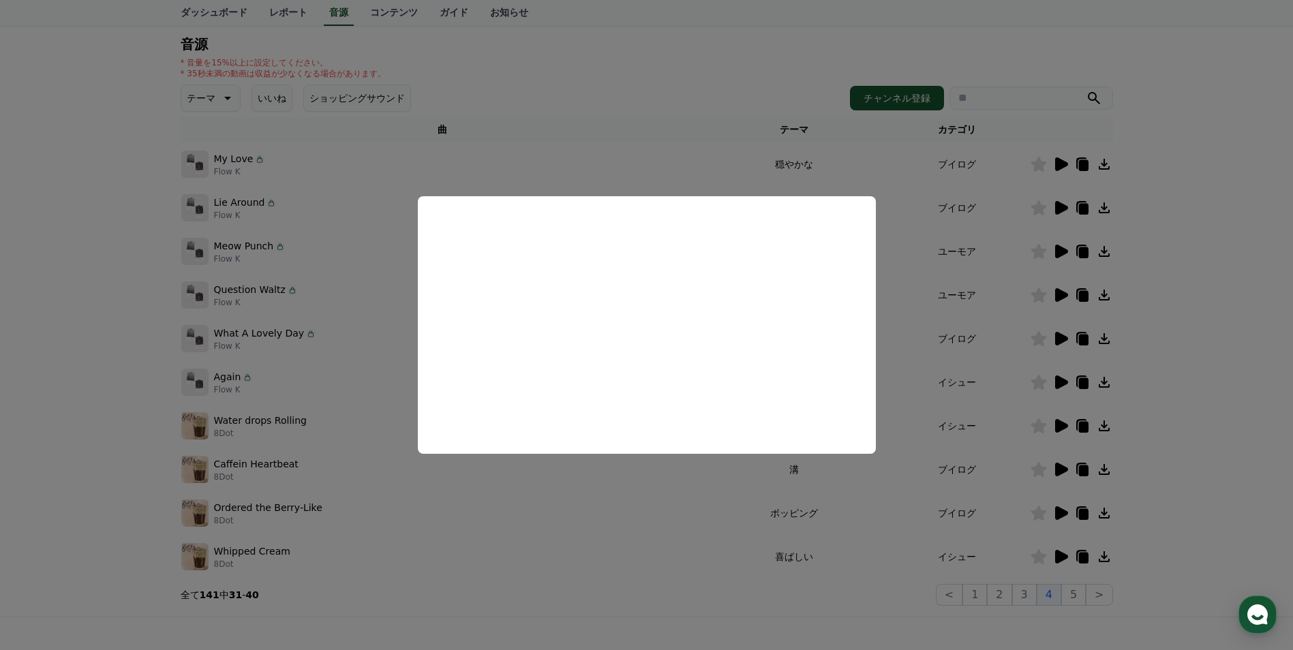
click at [693, 83] on button "close modal" at bounding box center [646, 325] width 1293 height 650
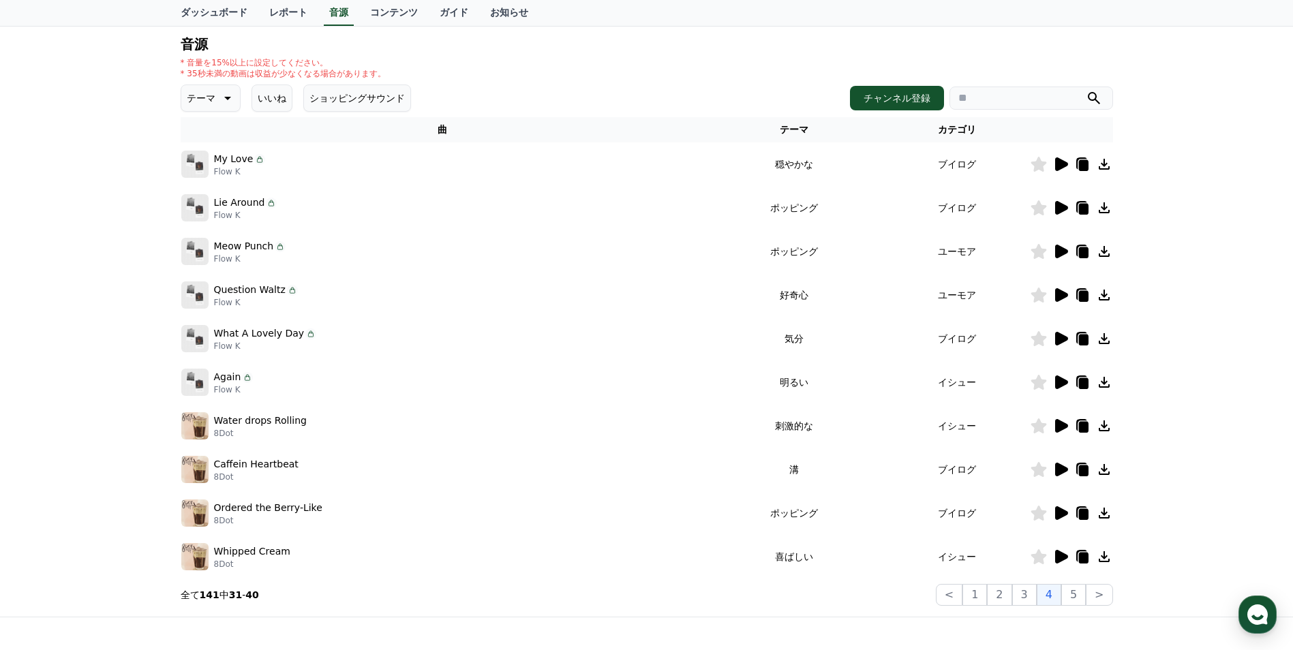
click at [1104, 300] on icon at bounding box center [1104, 295] width 11 height 11
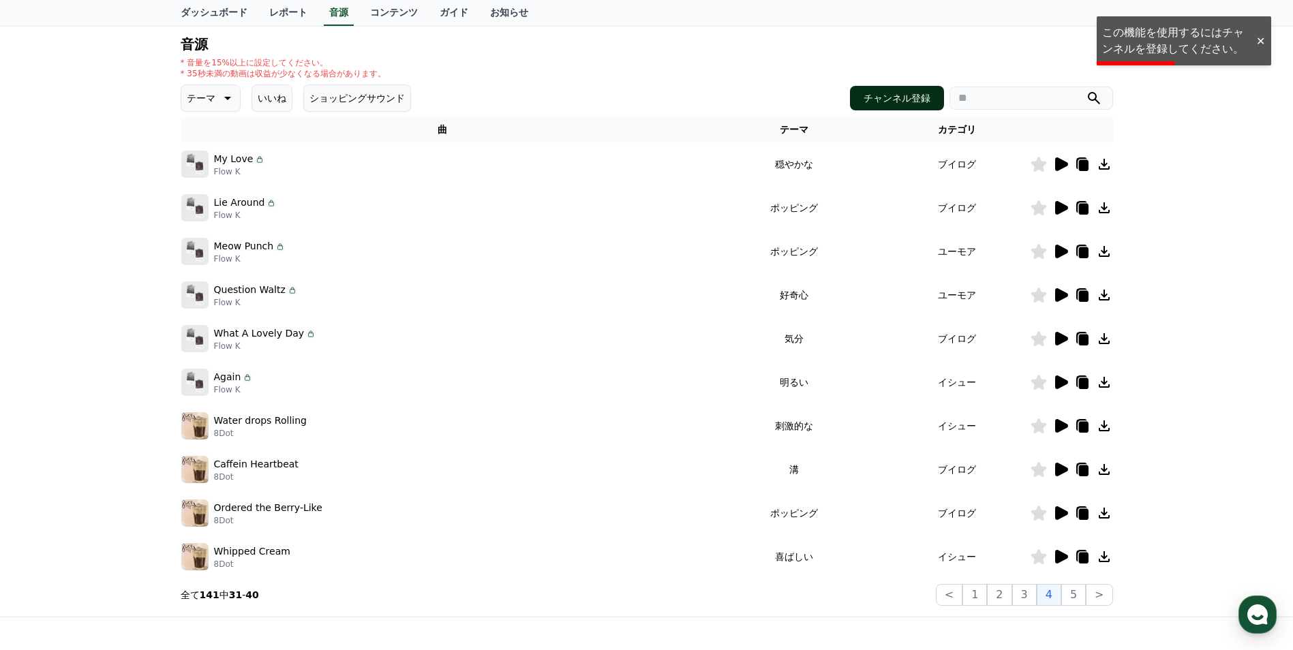
click at [910, 97] on button "チャンネル登録" at bounding box center [897, 98] width 94 height 25
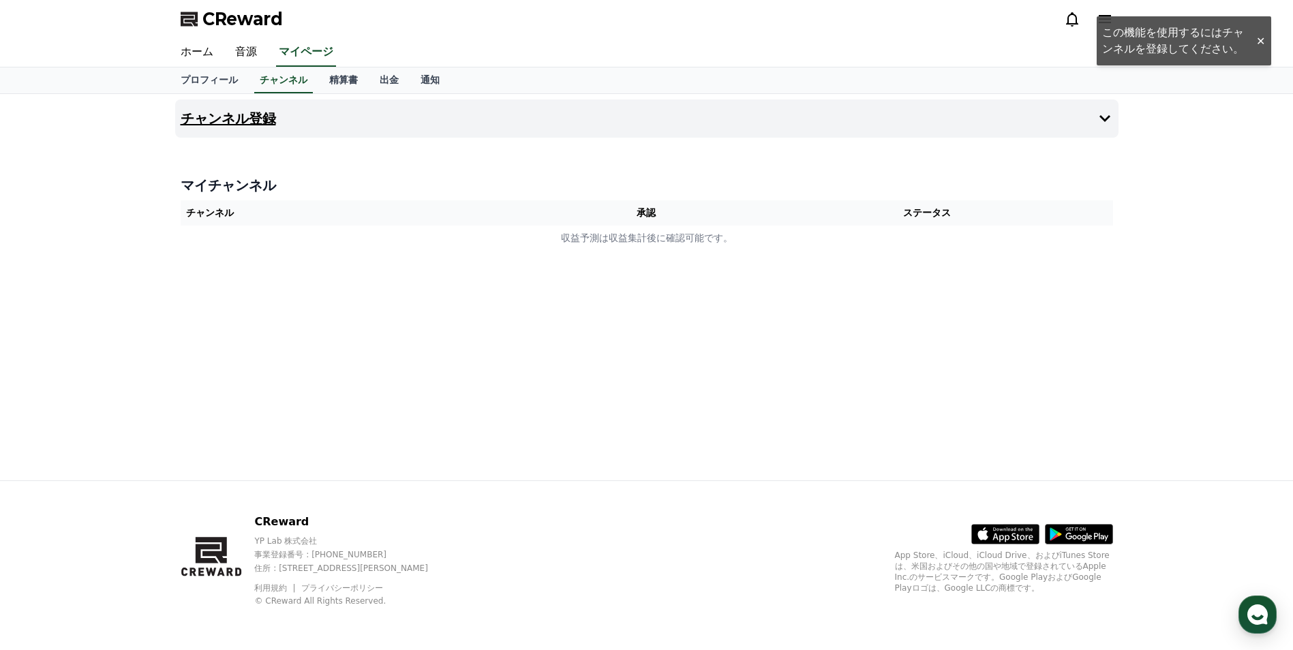
click at [256, 116] on h4 "チャンネル登録" at bounding box center [228, 118] width 95 height 15
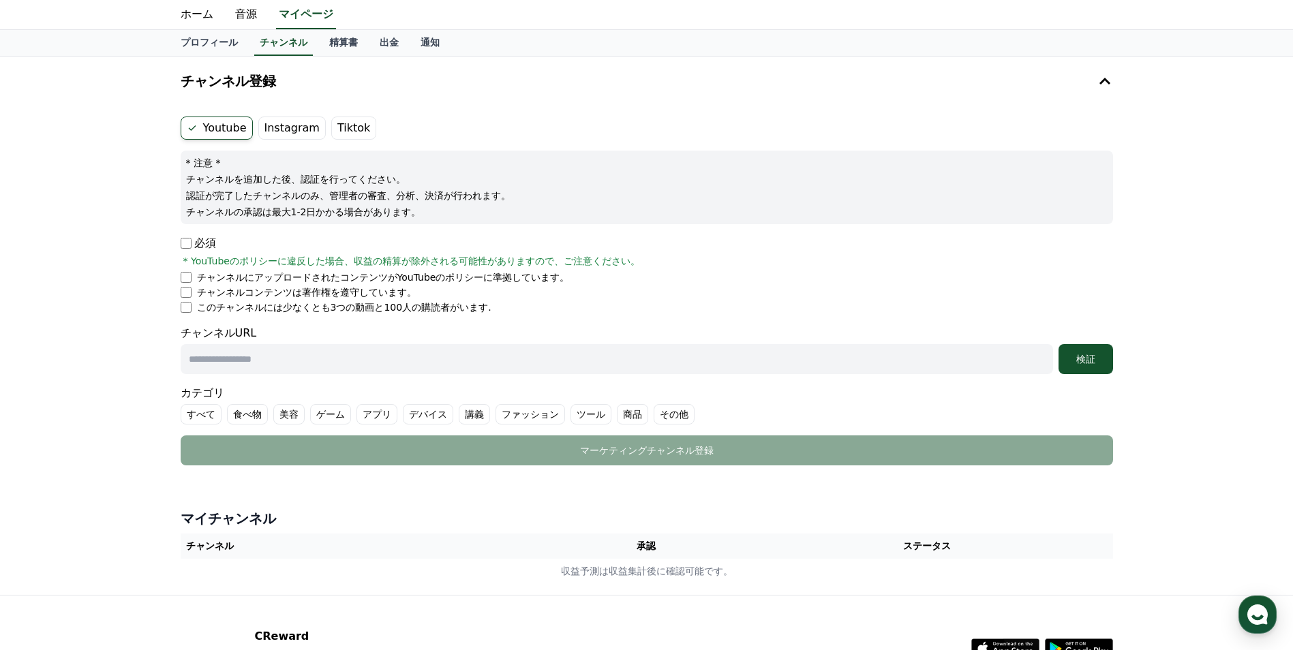
scroll to position [68, 0]
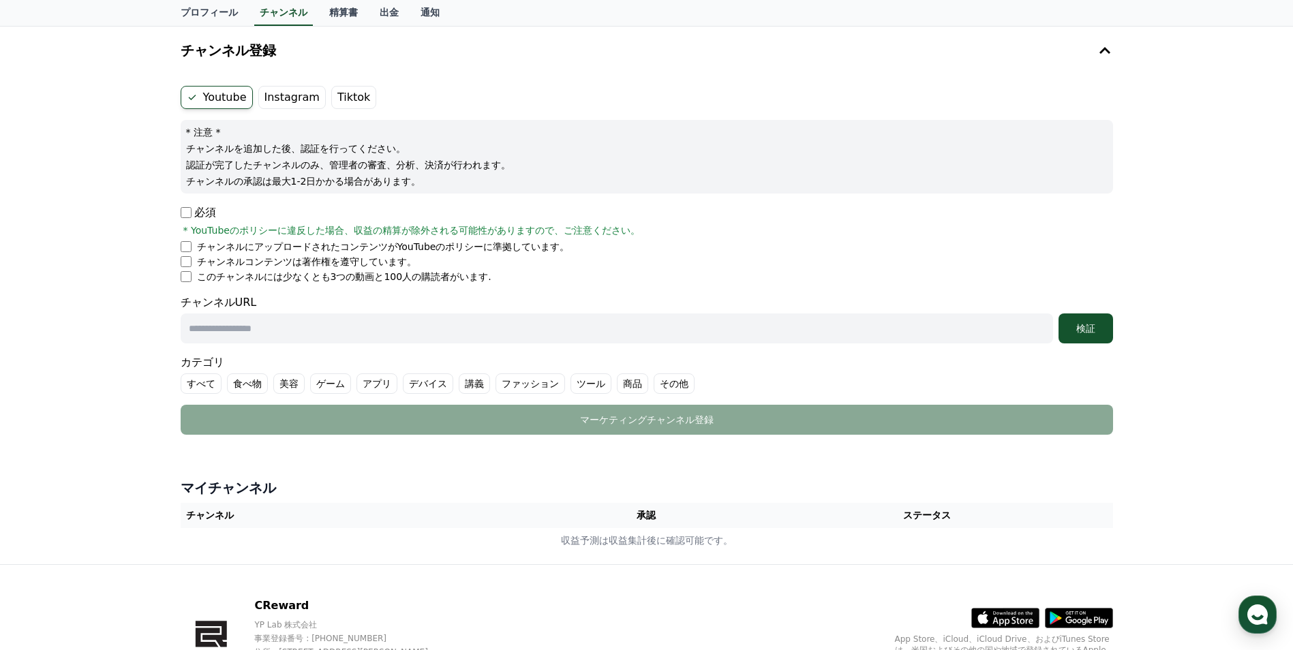
click at [189, 271] on li "このチャンネルには少なくとも3つの動画と100人の購読者がいます." at bounding box center [647, 277] width 932 height 14
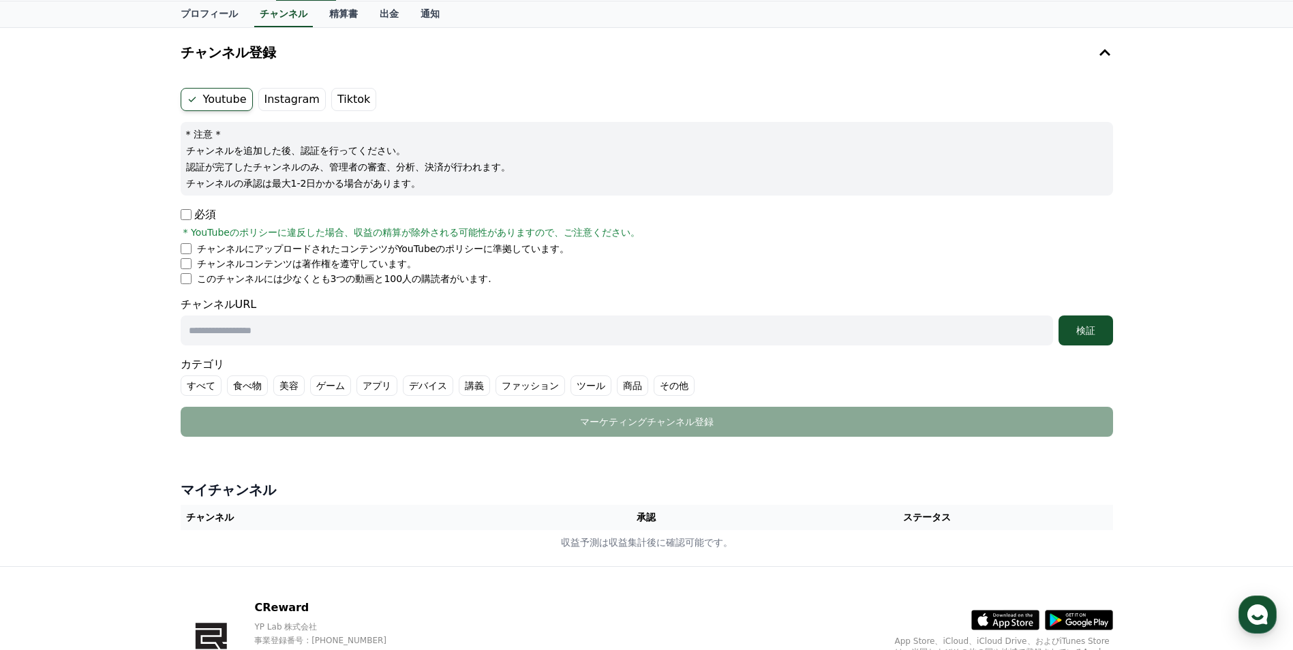
scroll to position [0, 0]
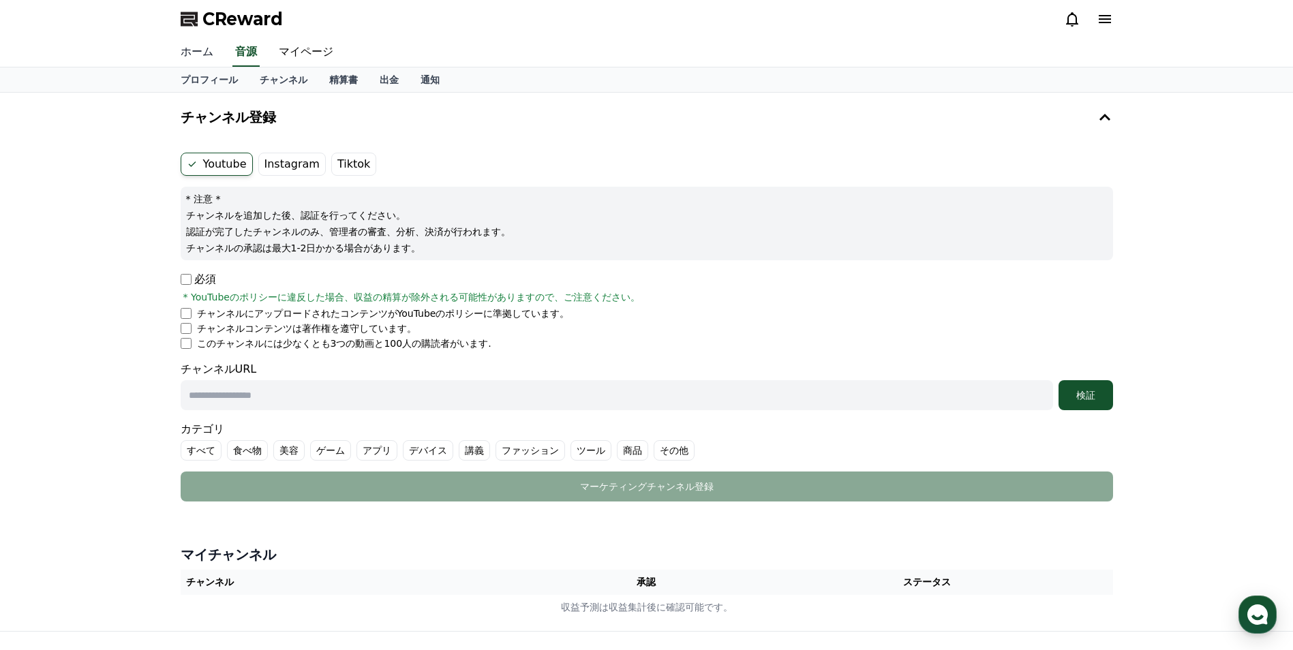
click at [198, 57] on link "ホーム" at bounding box center [197, 52] width 55 height 29
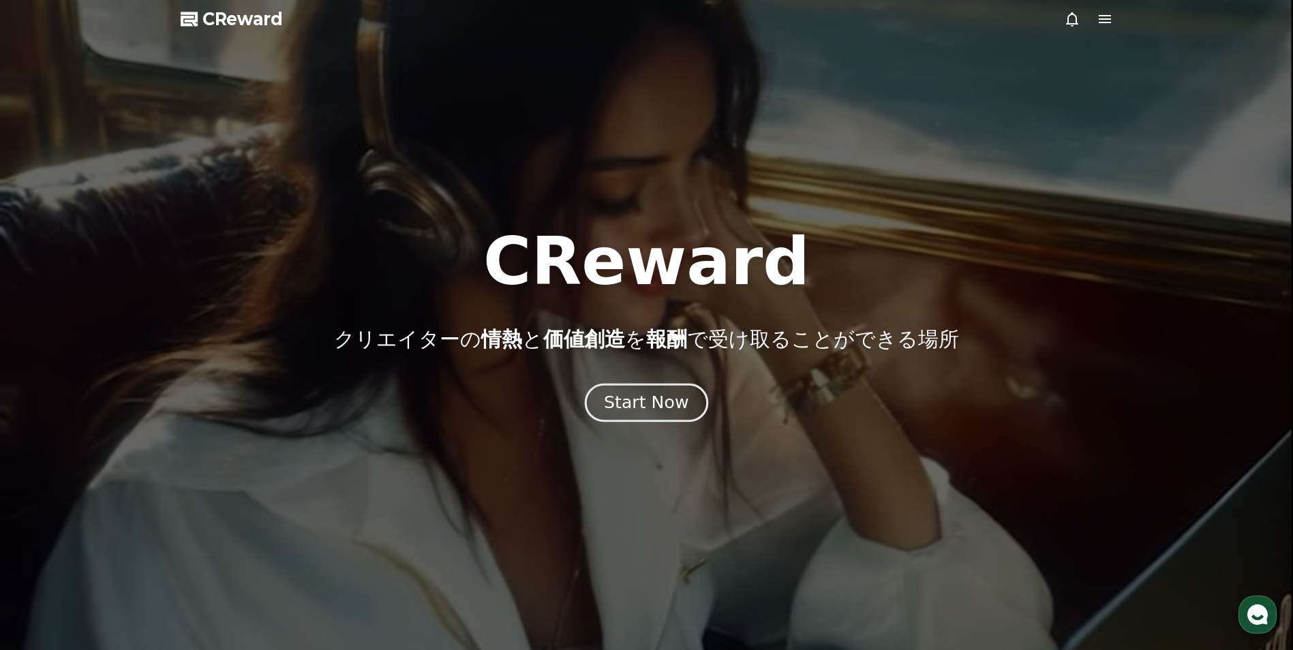
click at [650, 413] on div "Start Now" at bounding box center [646, 402] width 85 height 23
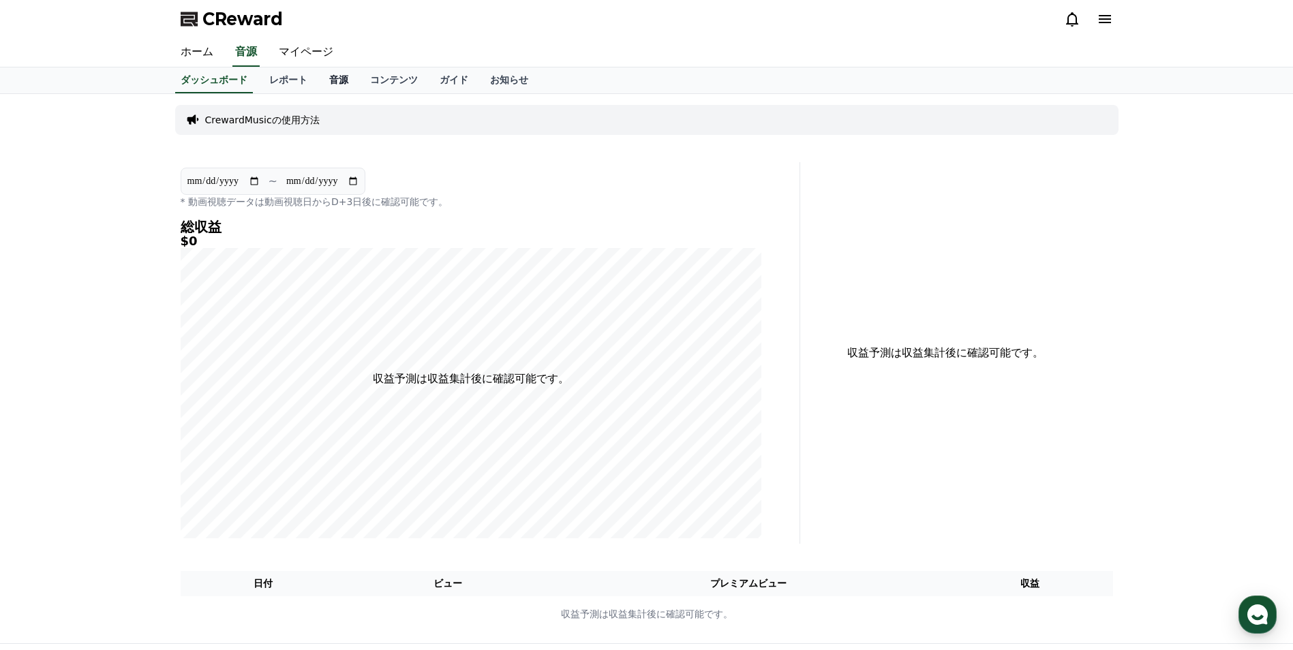
click at [319, 81] on link "音源" at bounding box center [338, 80] width 41 height 26
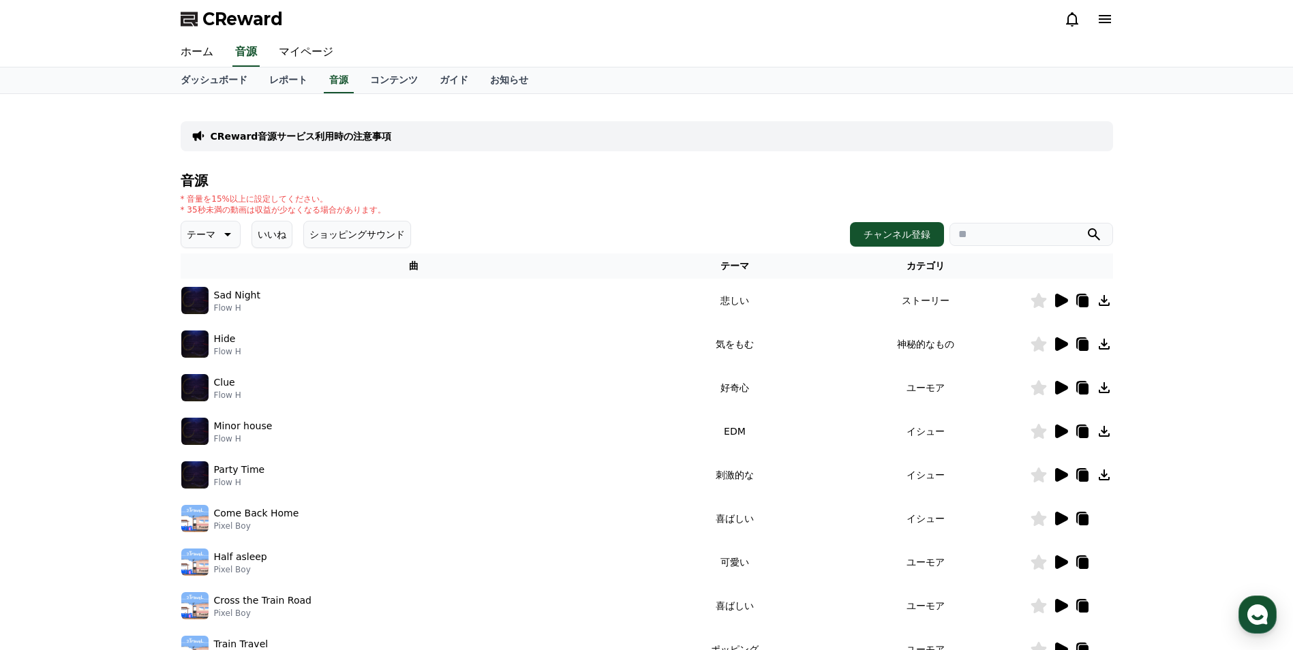
click at [1103, 302] on icon at bounding box center [1104, 300] width 11 height 11
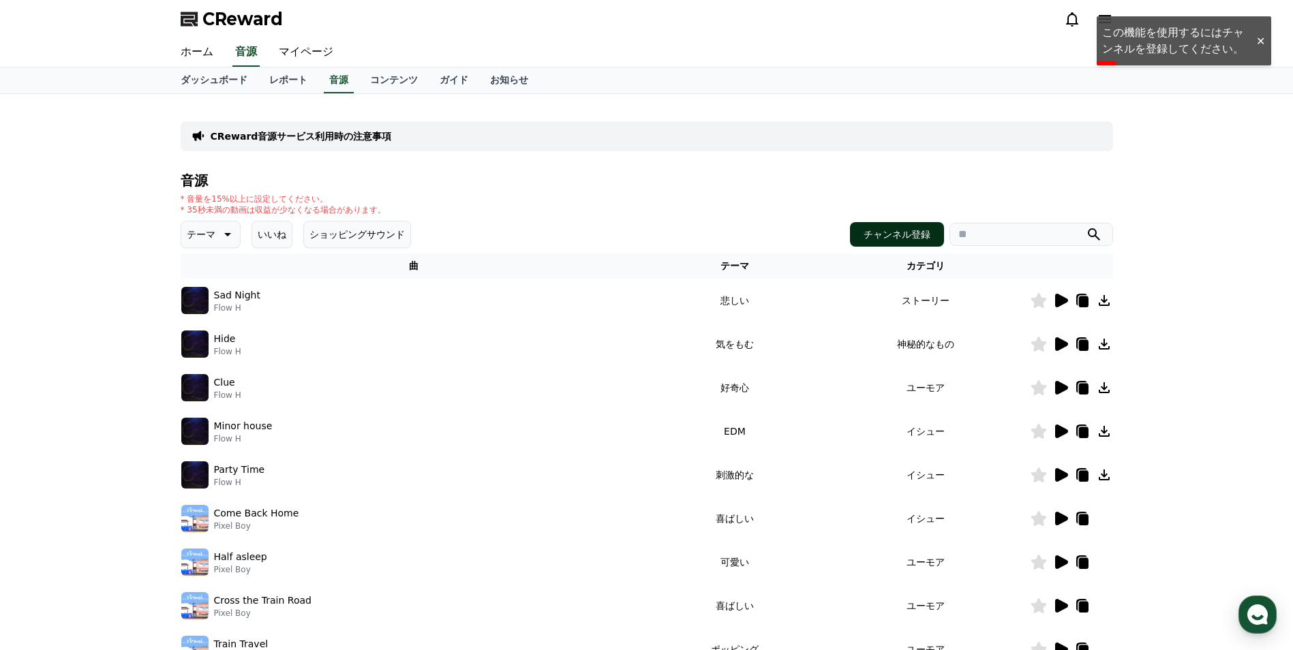
click at [917, 239] on button "チャンネル登録" at bounding box center [897, 234] width 94 height 25
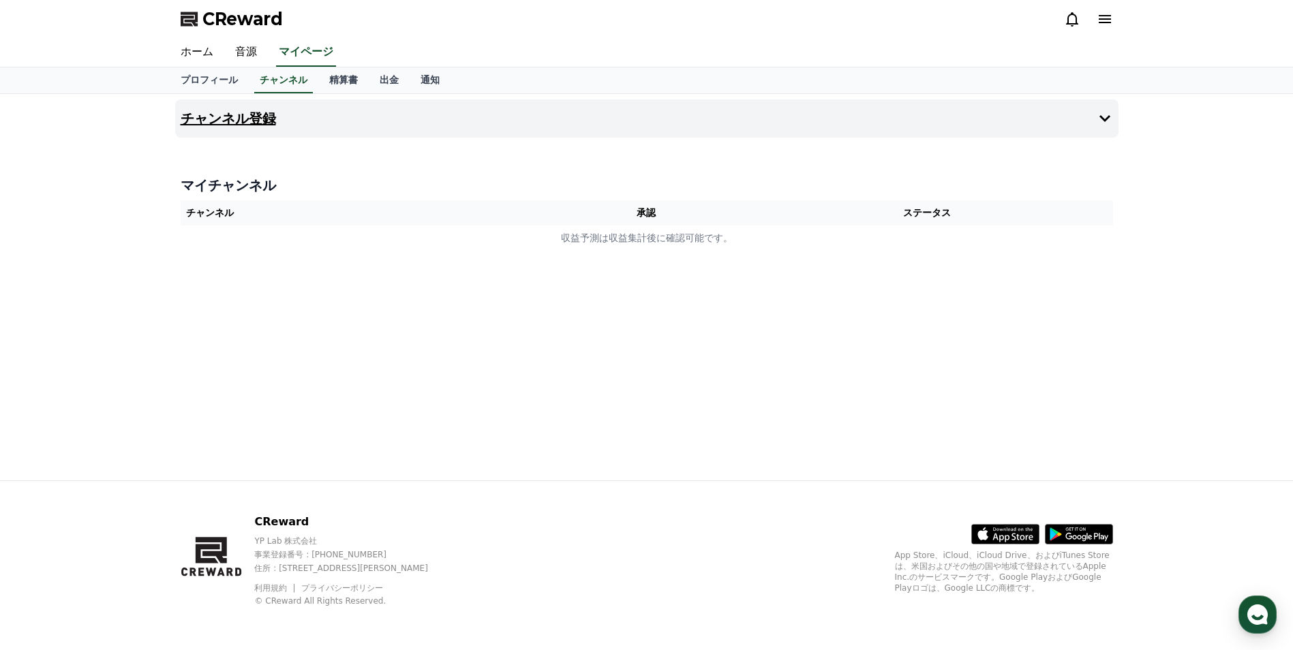
click at [584, 134] on button "チャンネル登録" at bounding box center [646, 119] width 943 height 38
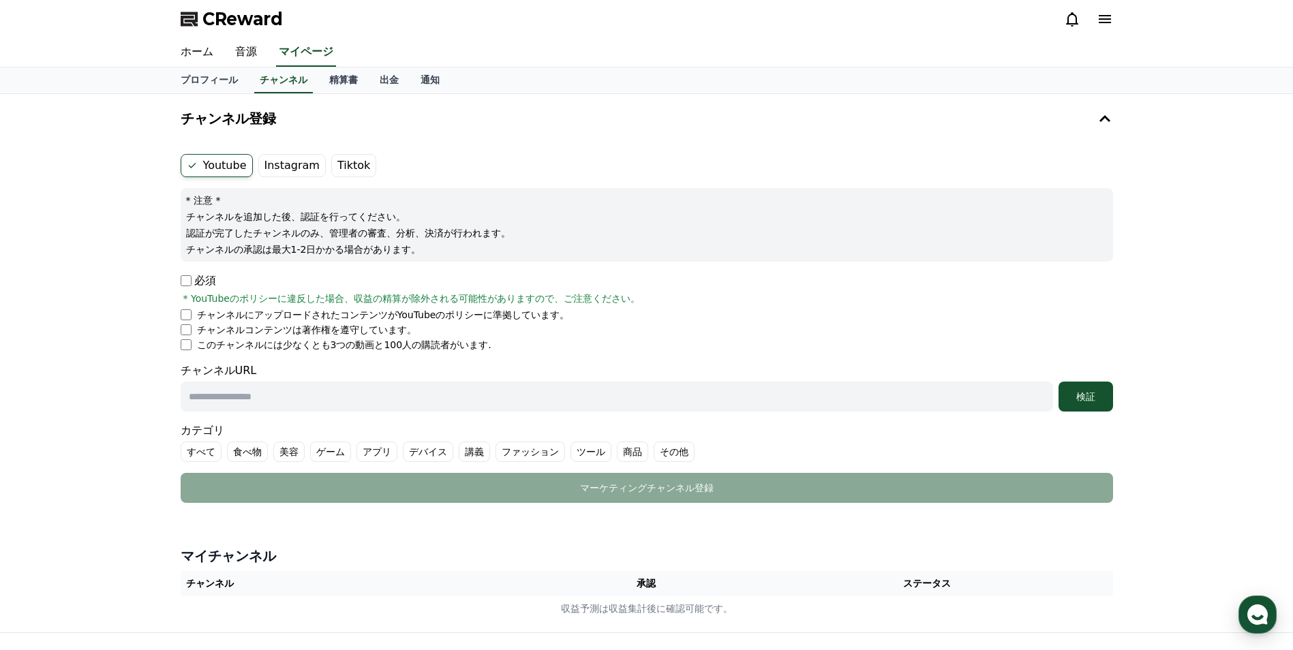
click at [192, 314] on li "チャンネルにアップロードされたコンテンツがYouTubeのポリシーに準拠しています。" at bounding box center [647, 315] width 932 height 14
click at [201, 400] on input "text" at bounding box center [617, 397] width 872 height 30
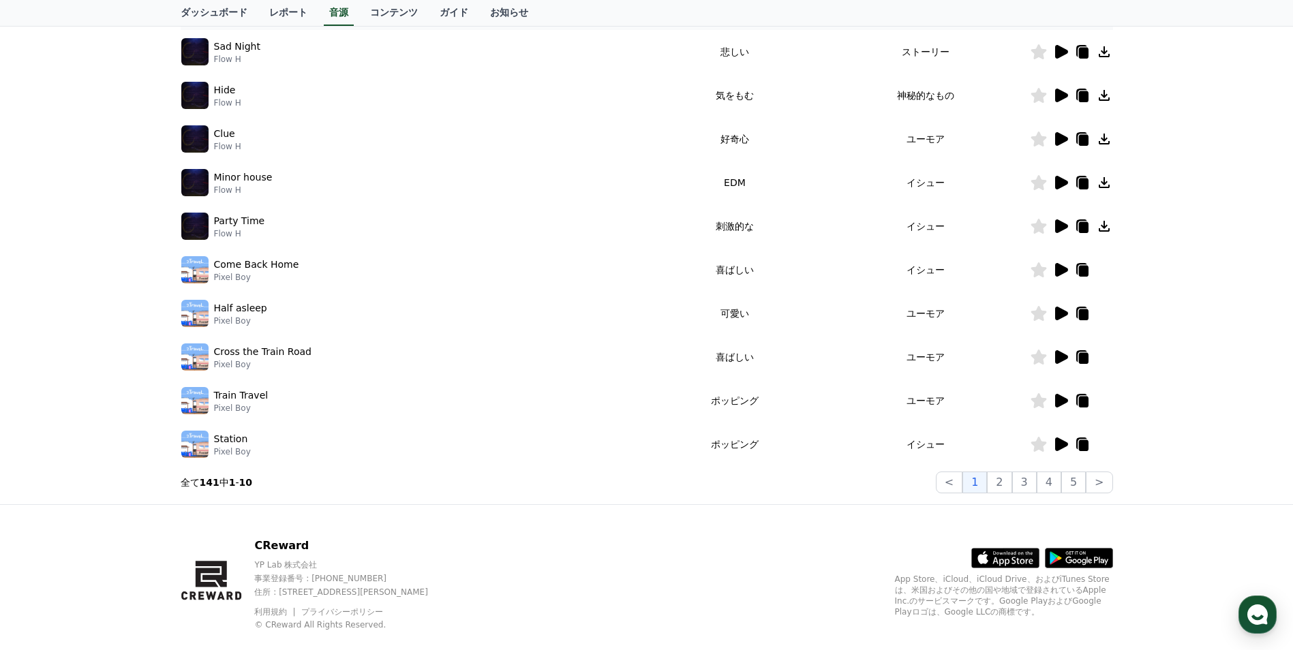
scroll to position [273, 0]
